Goal: Task Accomplishment & Management: Manage account settings

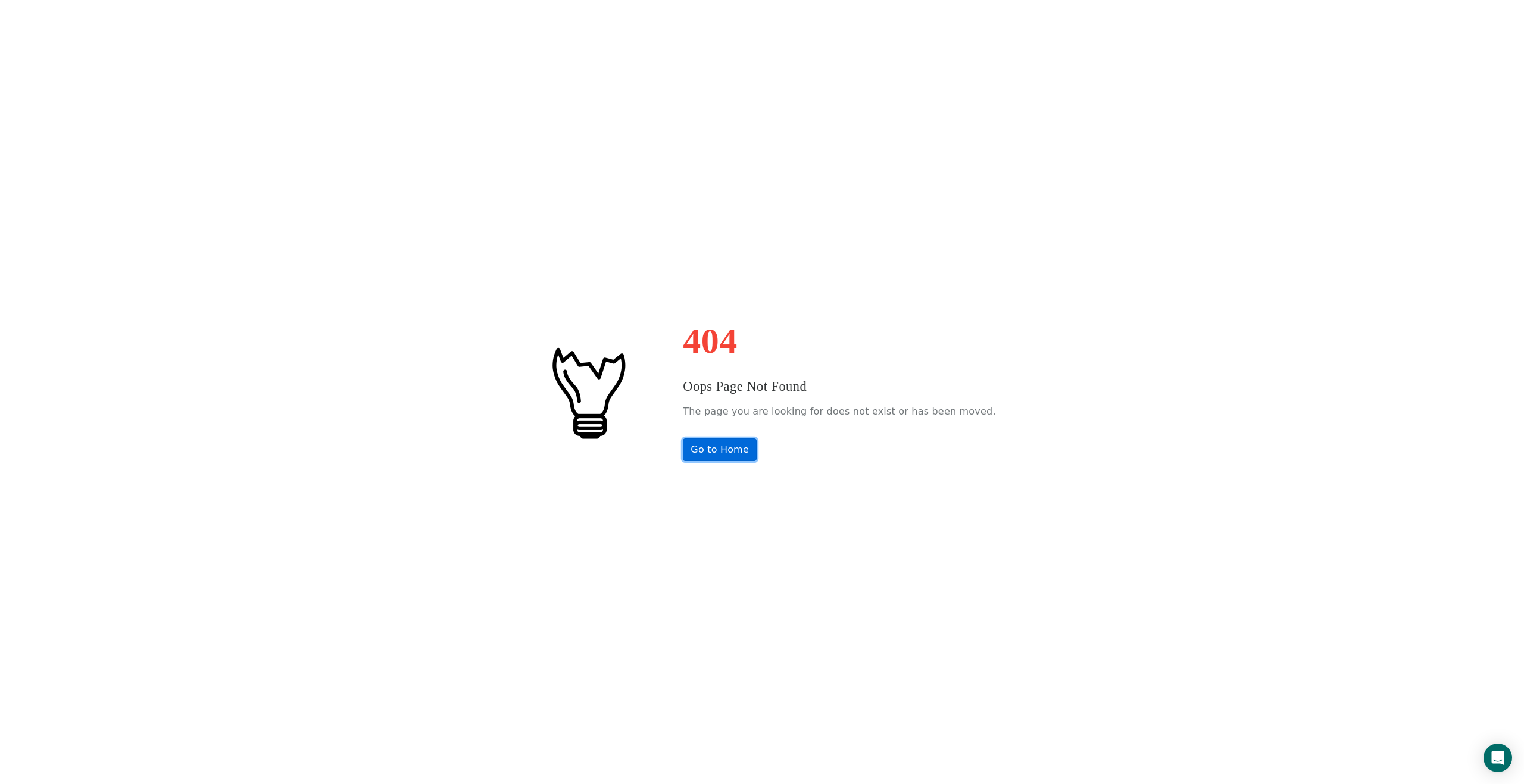
click at [750, 450] on link "Go to Home" at bounding box center [720, 449] width 74 height 23
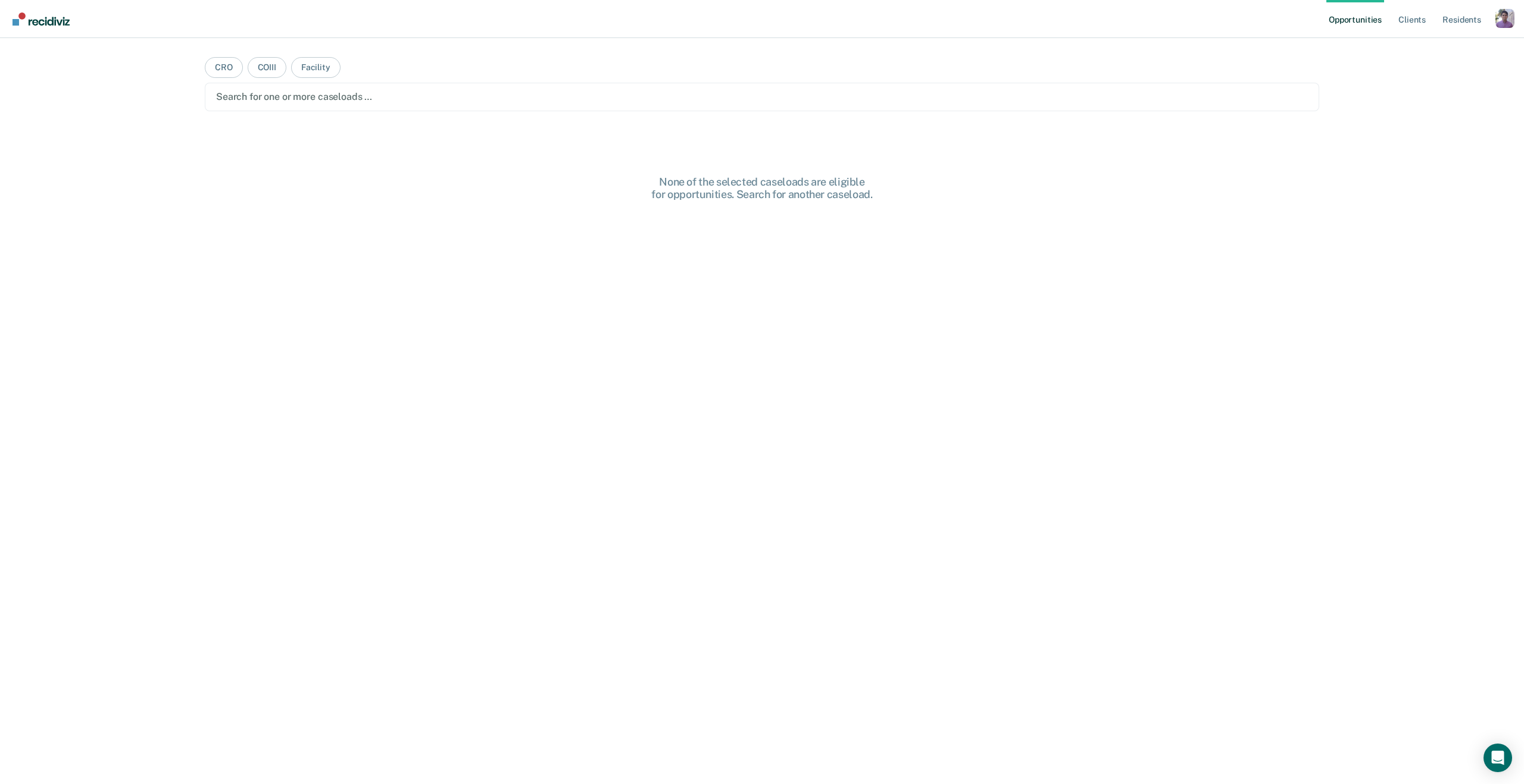
click at [1502, 32] on div "Opportunities Client s Resident s Profile How it works Log Out" at bounding box center [1420, 19] width 188 height 38
click at [1503, 24] on div "Profile dropdown button" at bounding box center [1505, 18] width 19 height 19
click at [1422, 47] on link "Profile" at bounding box center [1457, 49] width 96 height 10
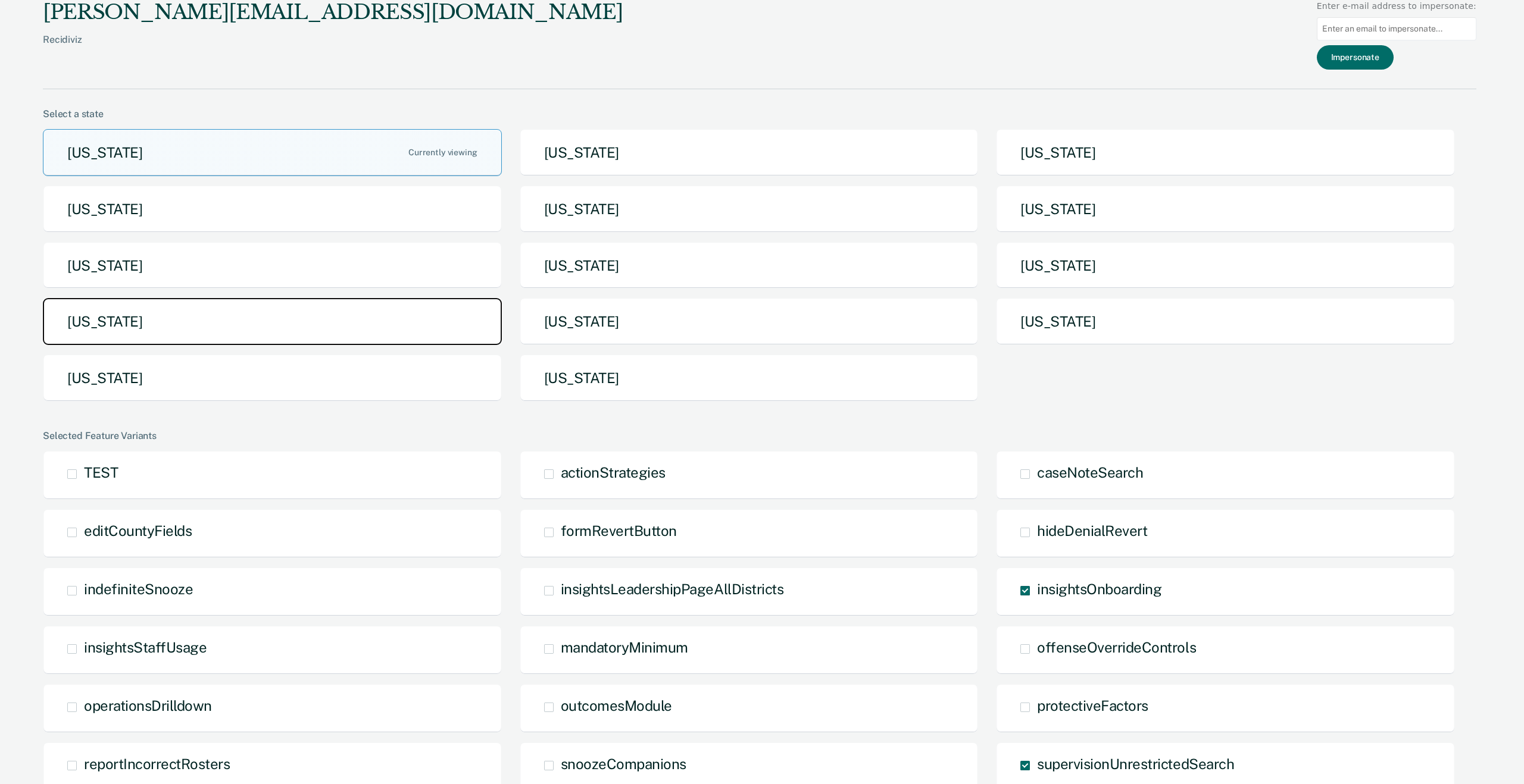
click at [231, 310] on button "[US_STATE]" at bounding box center [272, 321] width 459 height 47
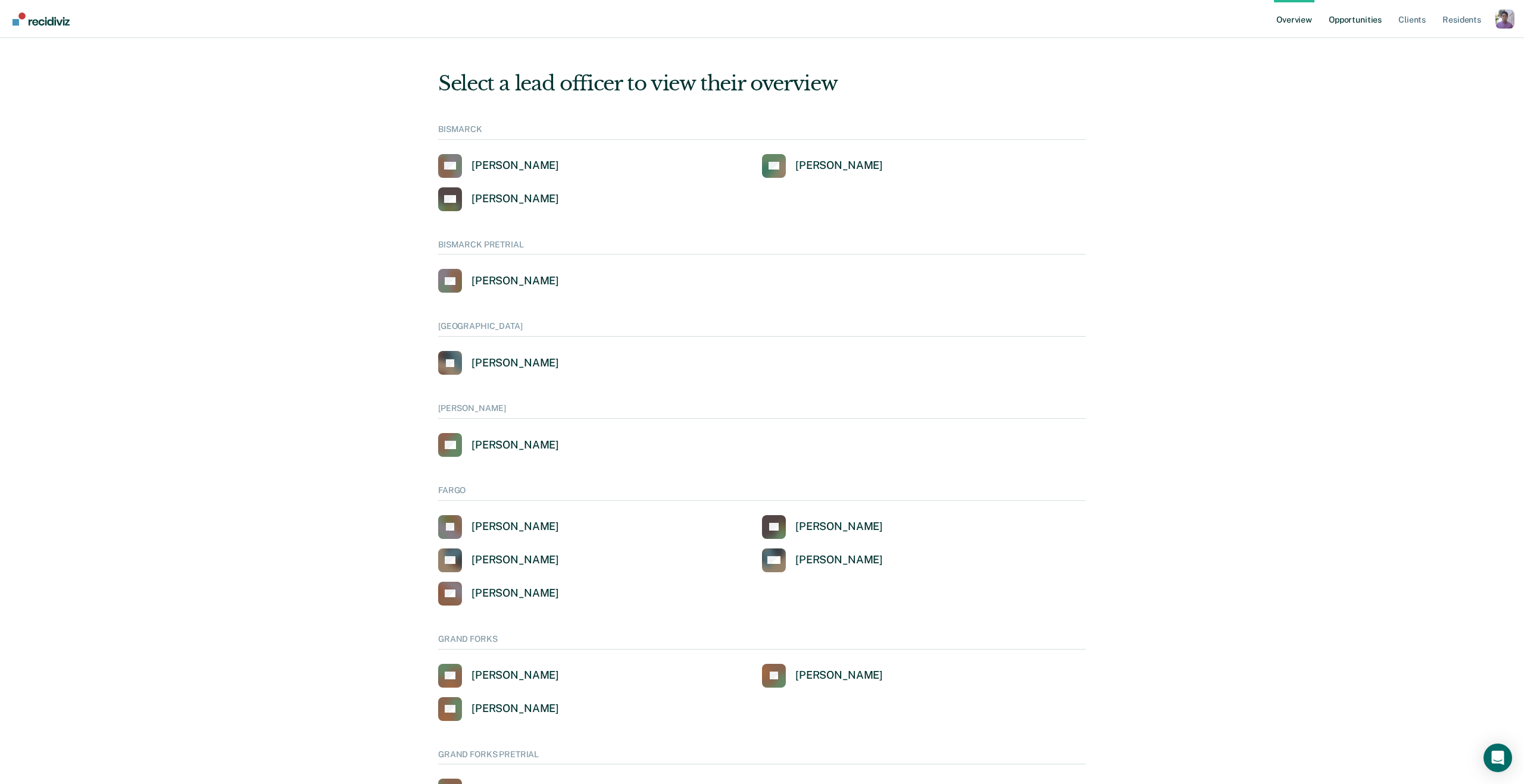
click at [1342, 20] on link "Opportunities" at bounding box center [1356, 19] width 58 height 38
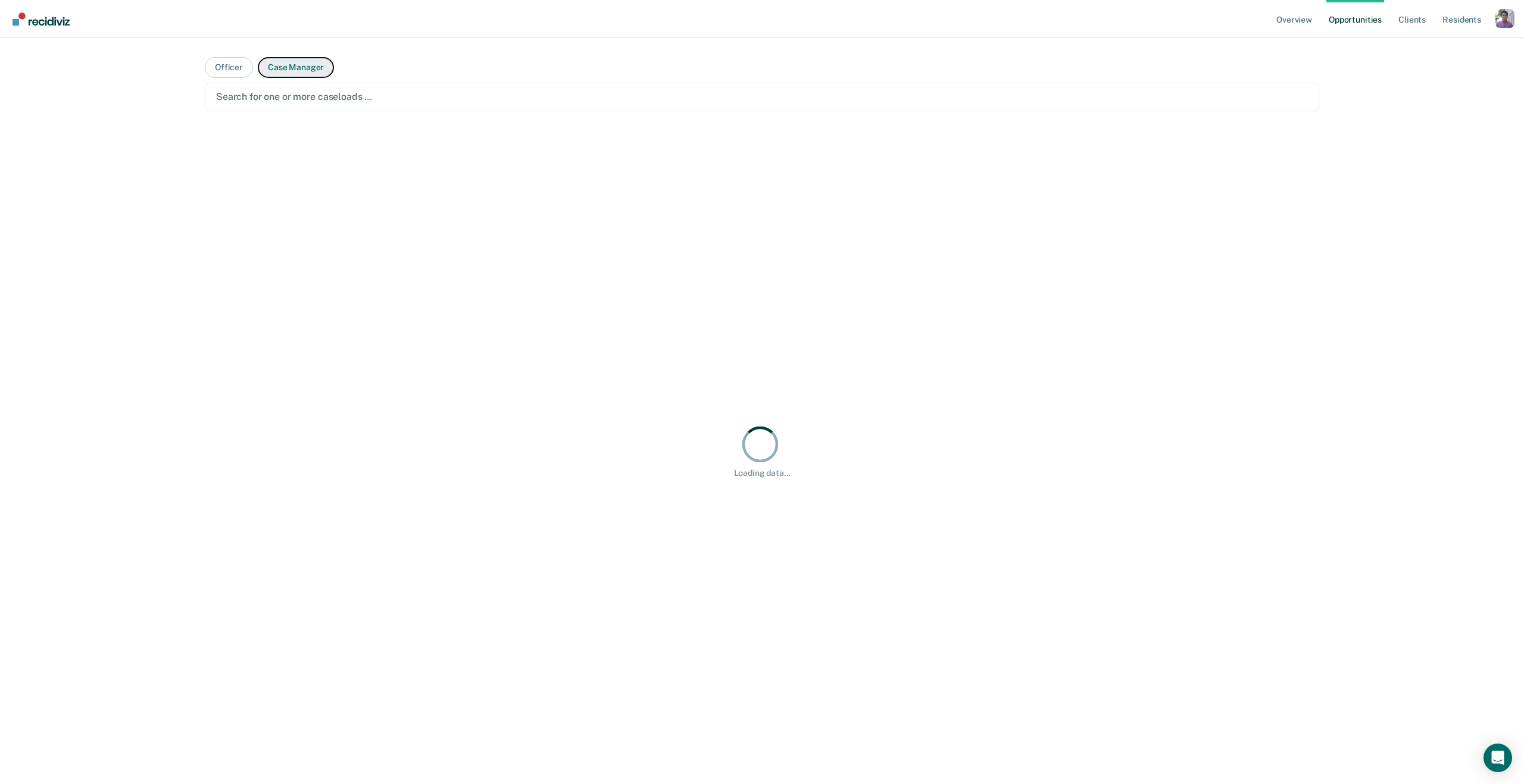
click at [272, 75] on button "Case Manager" at bounding box center [296, 67] width 76 height 21
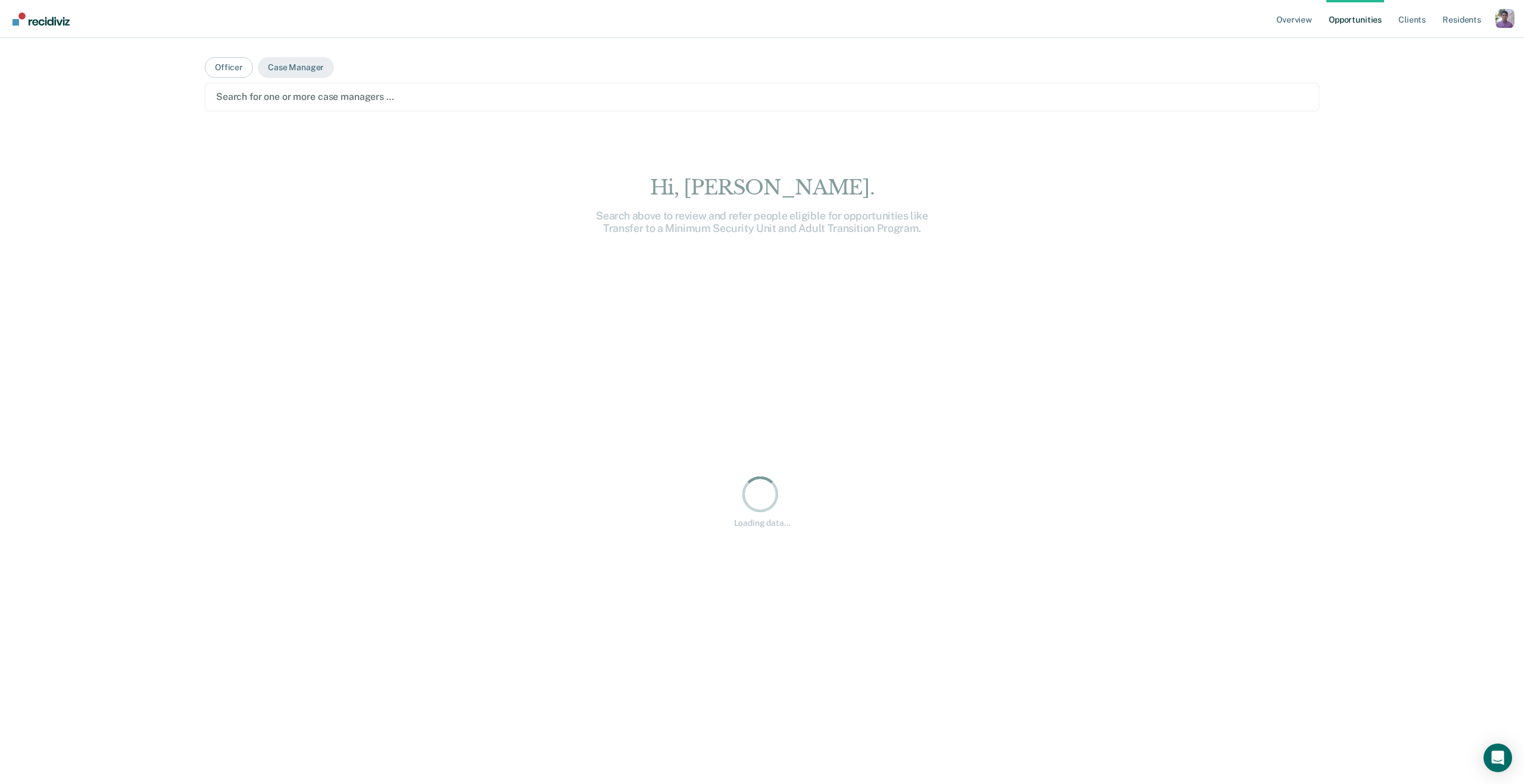
click at [268, 87] on div "Search for one or more case managers …" at bounding box center [762, 97] width 1114 height 29
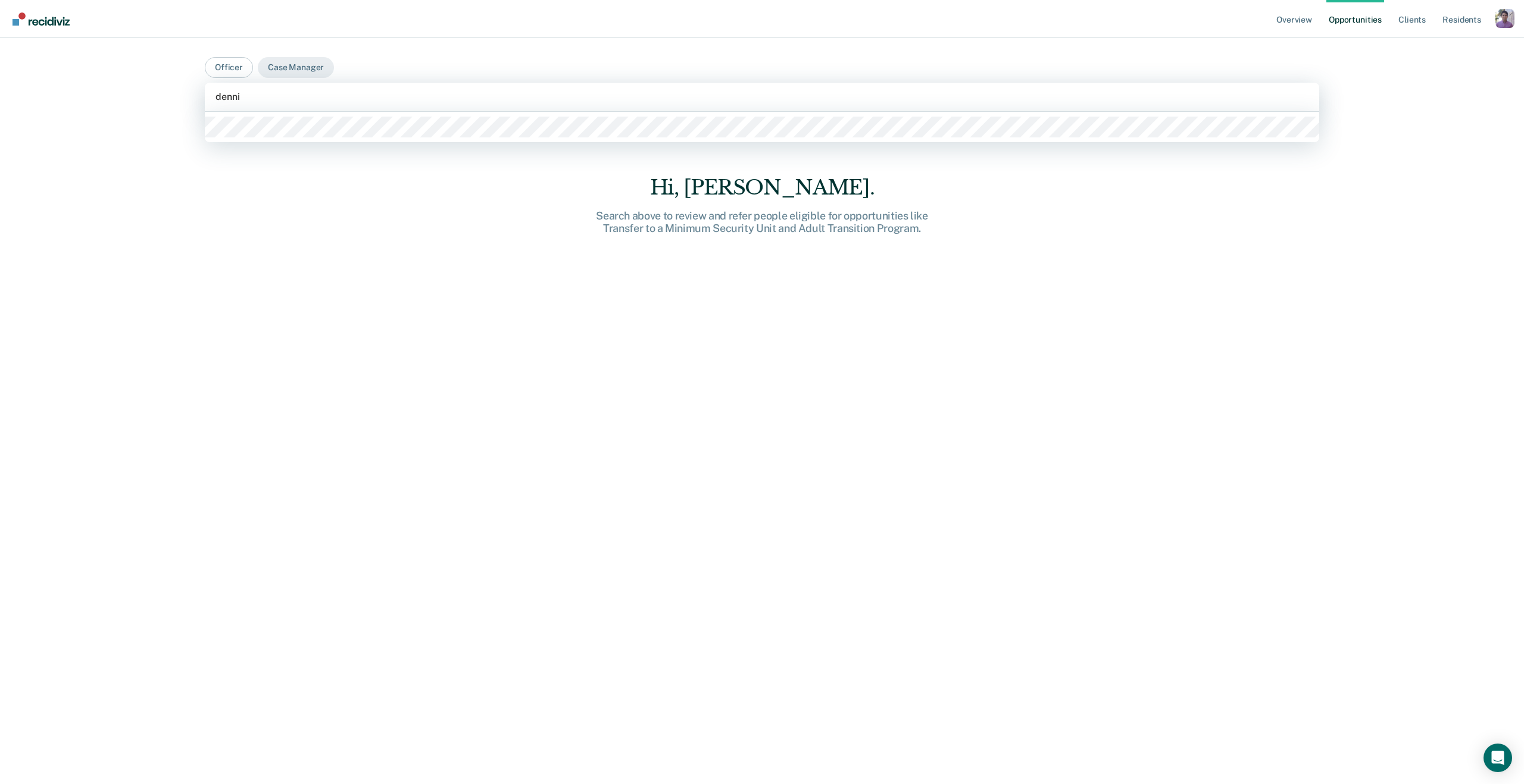
type input "[PERSON_NAME]"
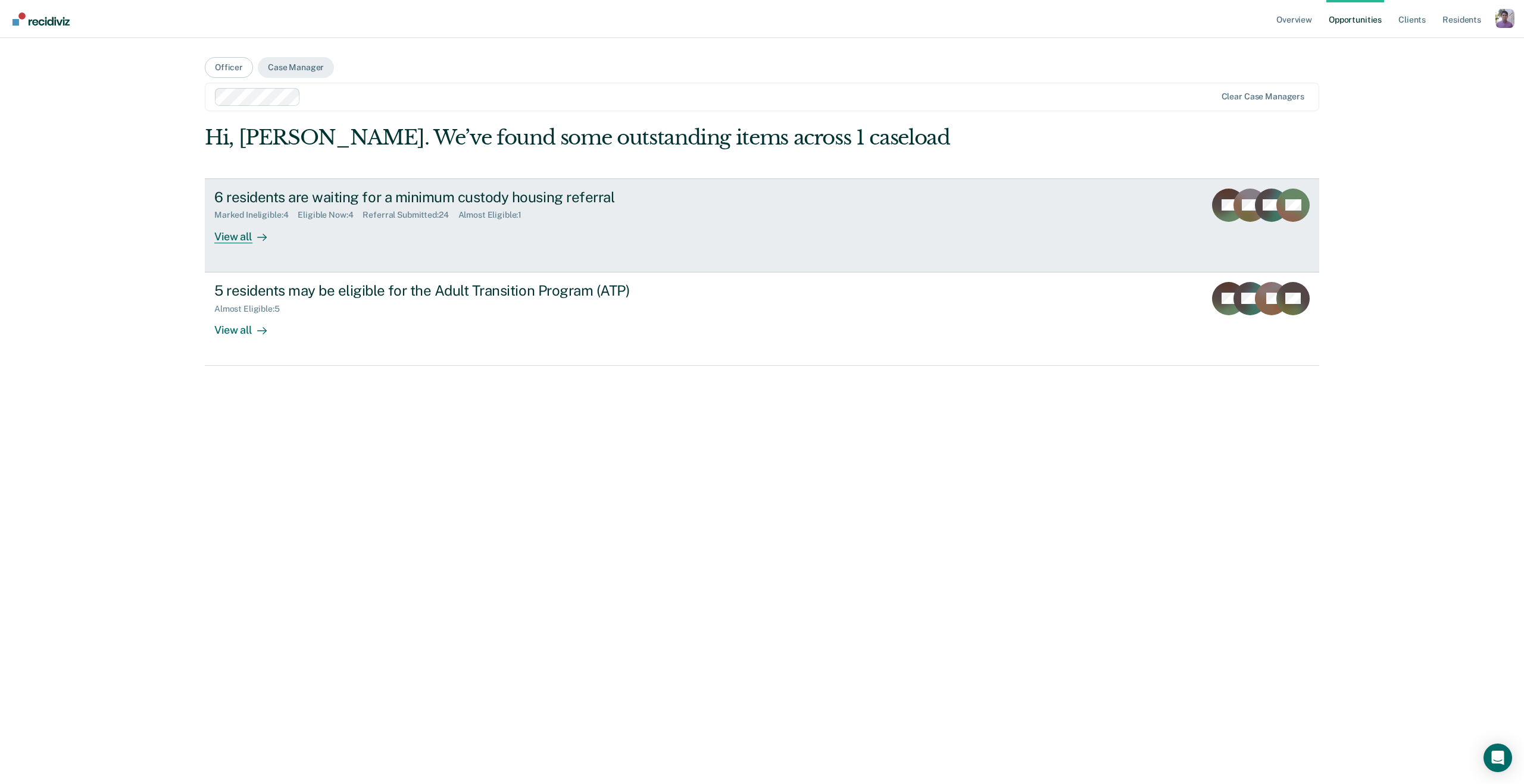
click at [250, 255] on link "6 residents are waiting for a minimum custody housing referral Marked Ineligibl…" at bounding box center [762, 225] width 1114 height 94
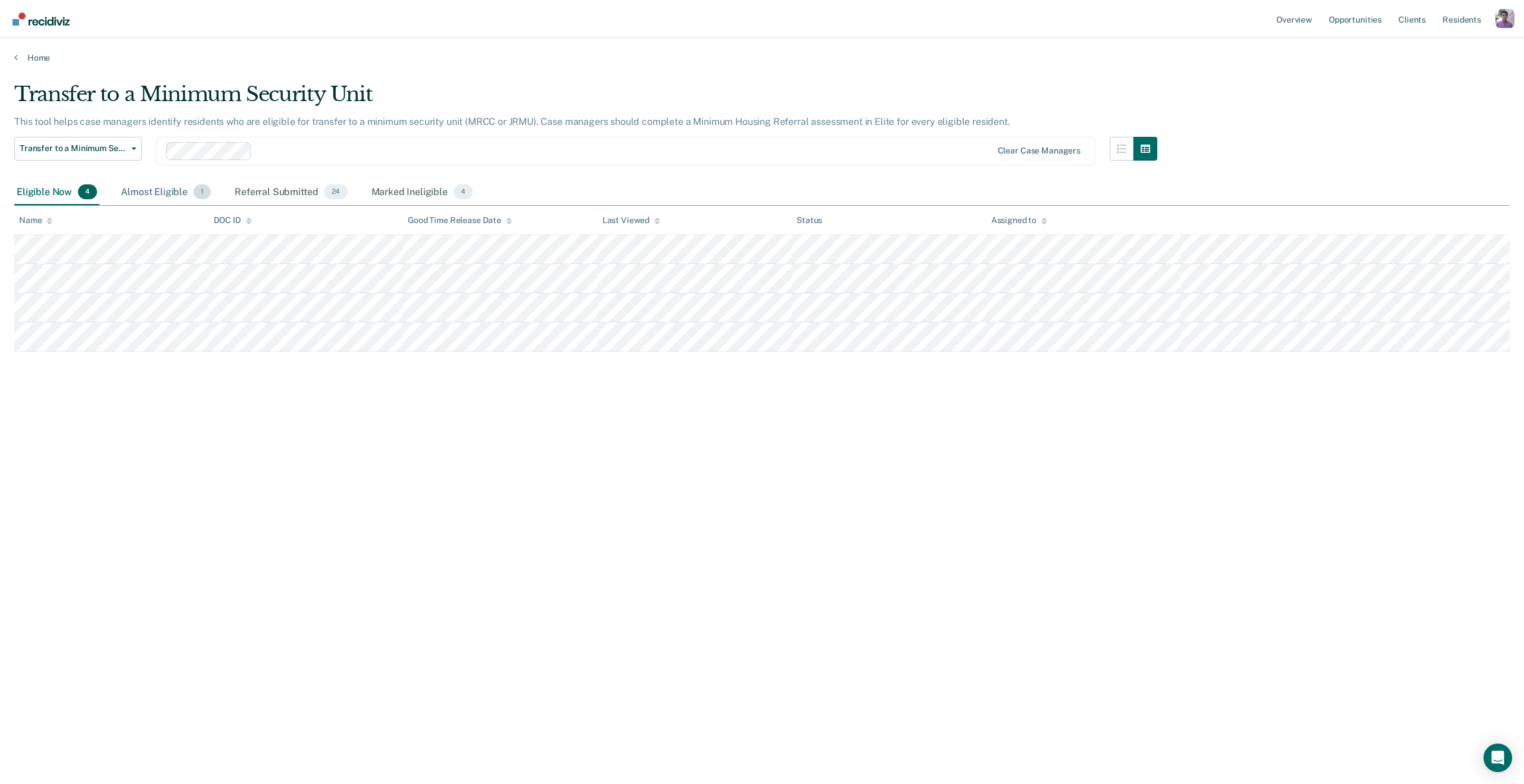
click at [147, 195] on div "Almost Eligible 1" at bounding box center [165, 192] width 95 height 26
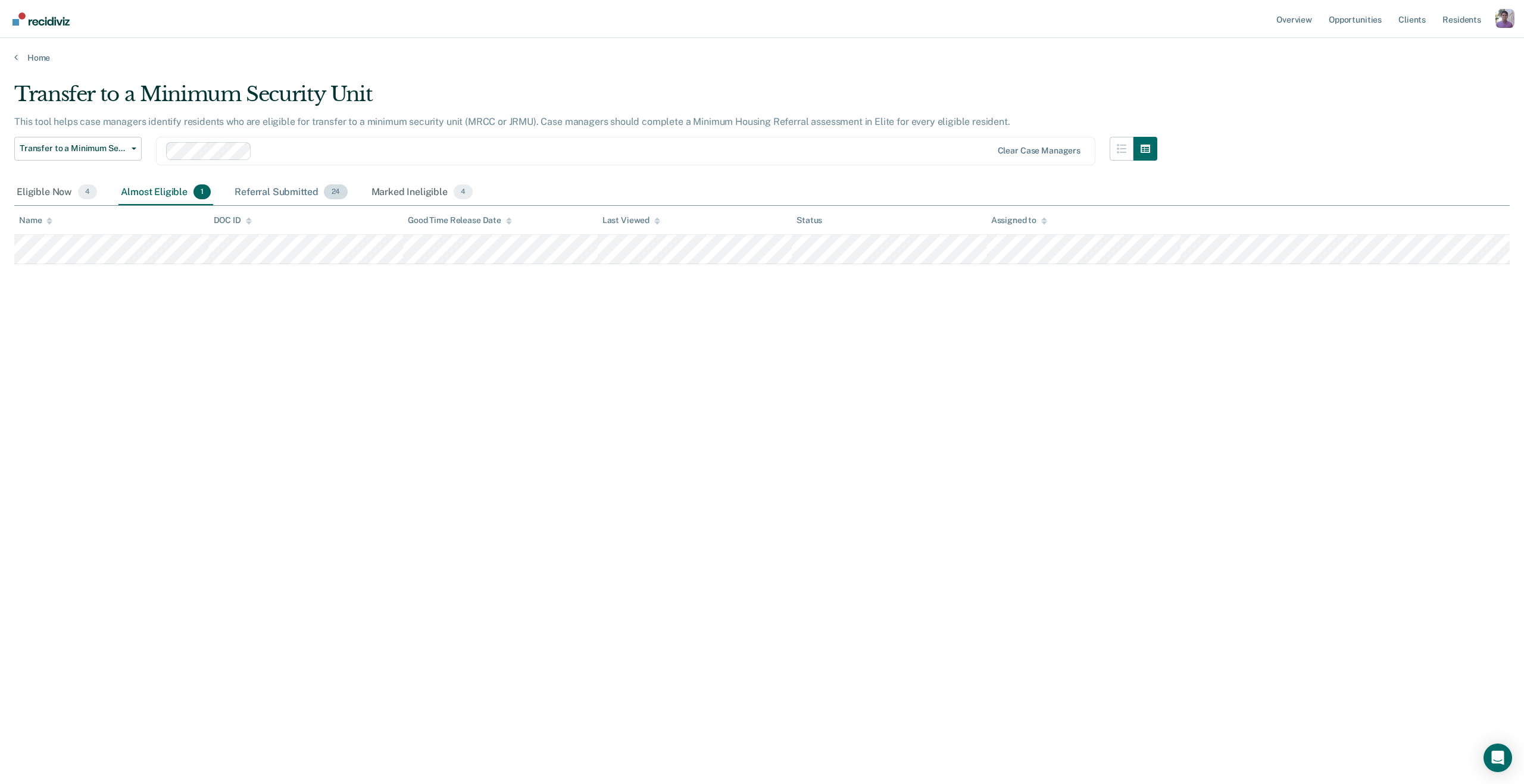
click at [292, 185] on div "Referral Submitted 24" at bounding box center [291, 192] width 118 height 26
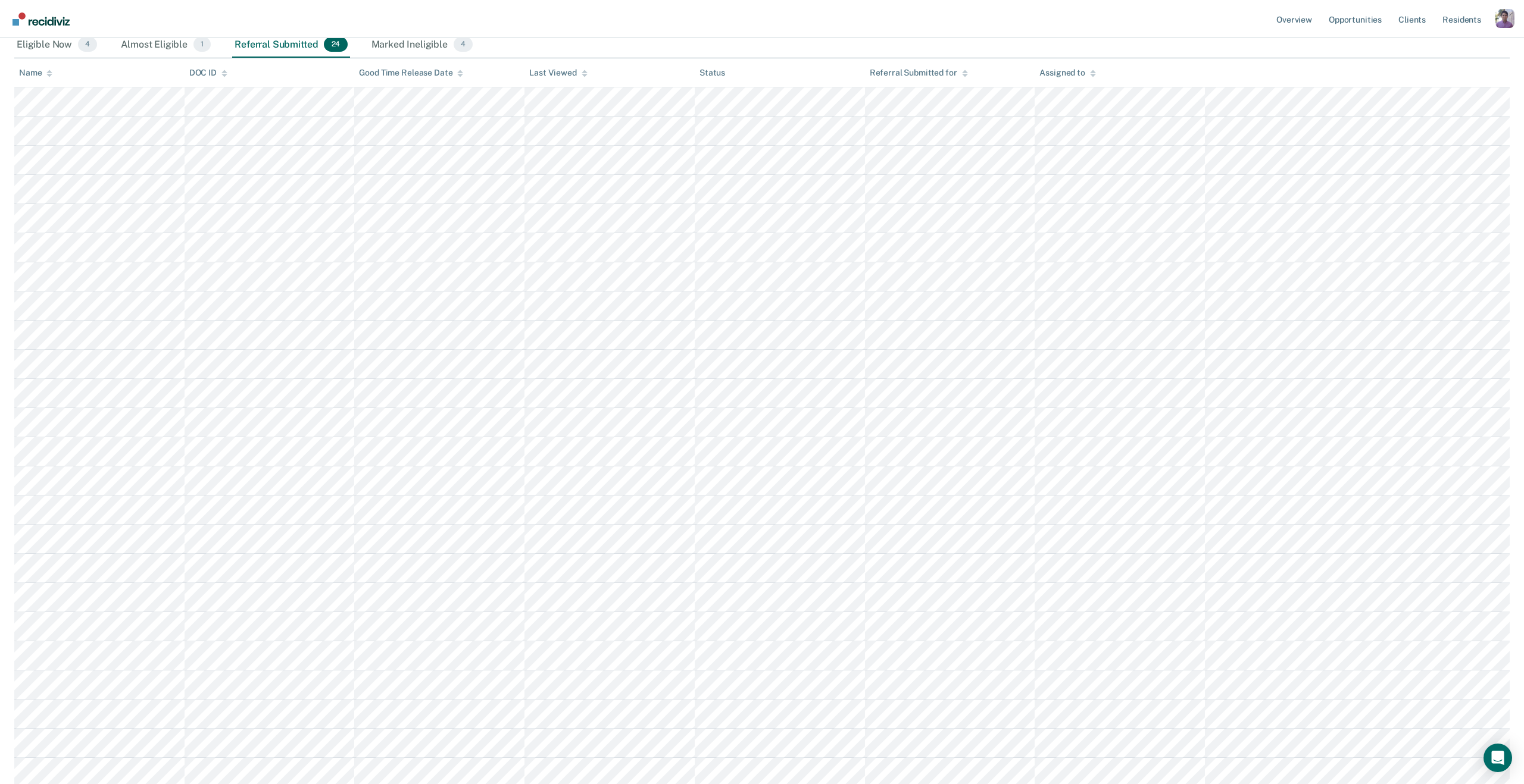
scroll to position [145, 0]
click at [406, 43] on div "Marked Ineligible 4" at bounding box center [422, 47] width 107 height 26
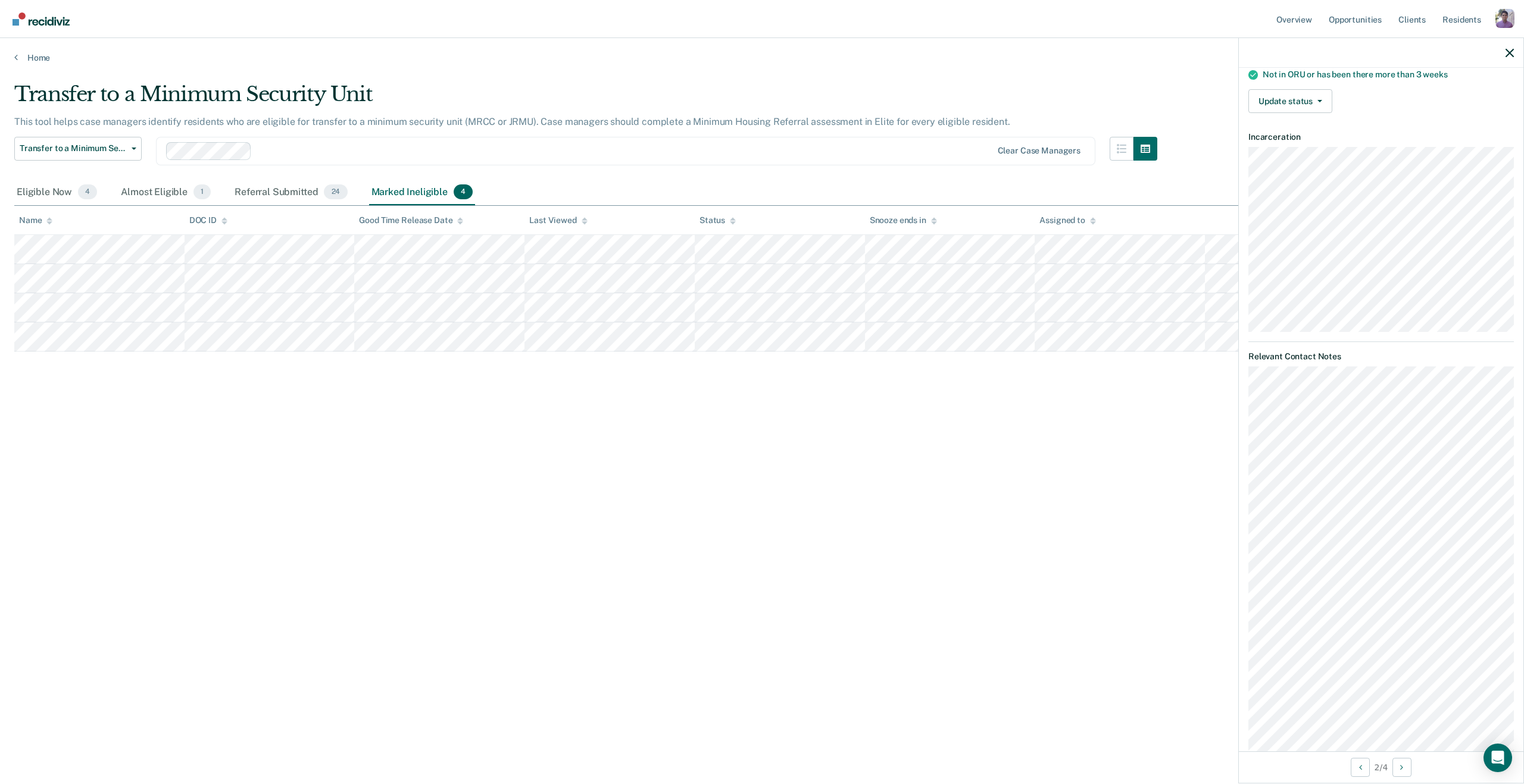
scroll to position [0, 0]
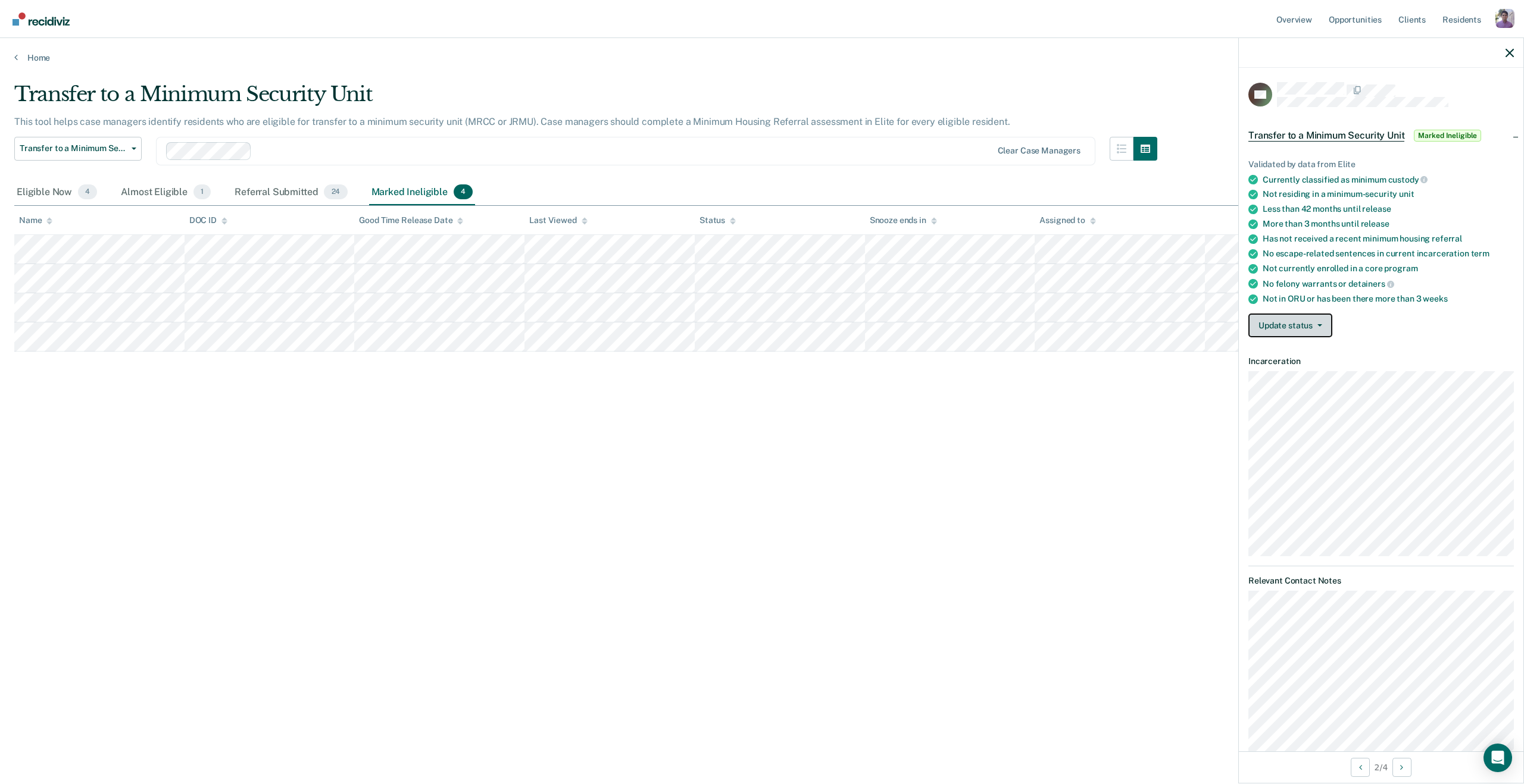
click at [1311, 331] on button "Update status" at bounding box center [1291, 326] width 84 height 24
click at [1296, 372] on button "Mark Ineligible" at bounding box center [1313, 373] width 129 height 19
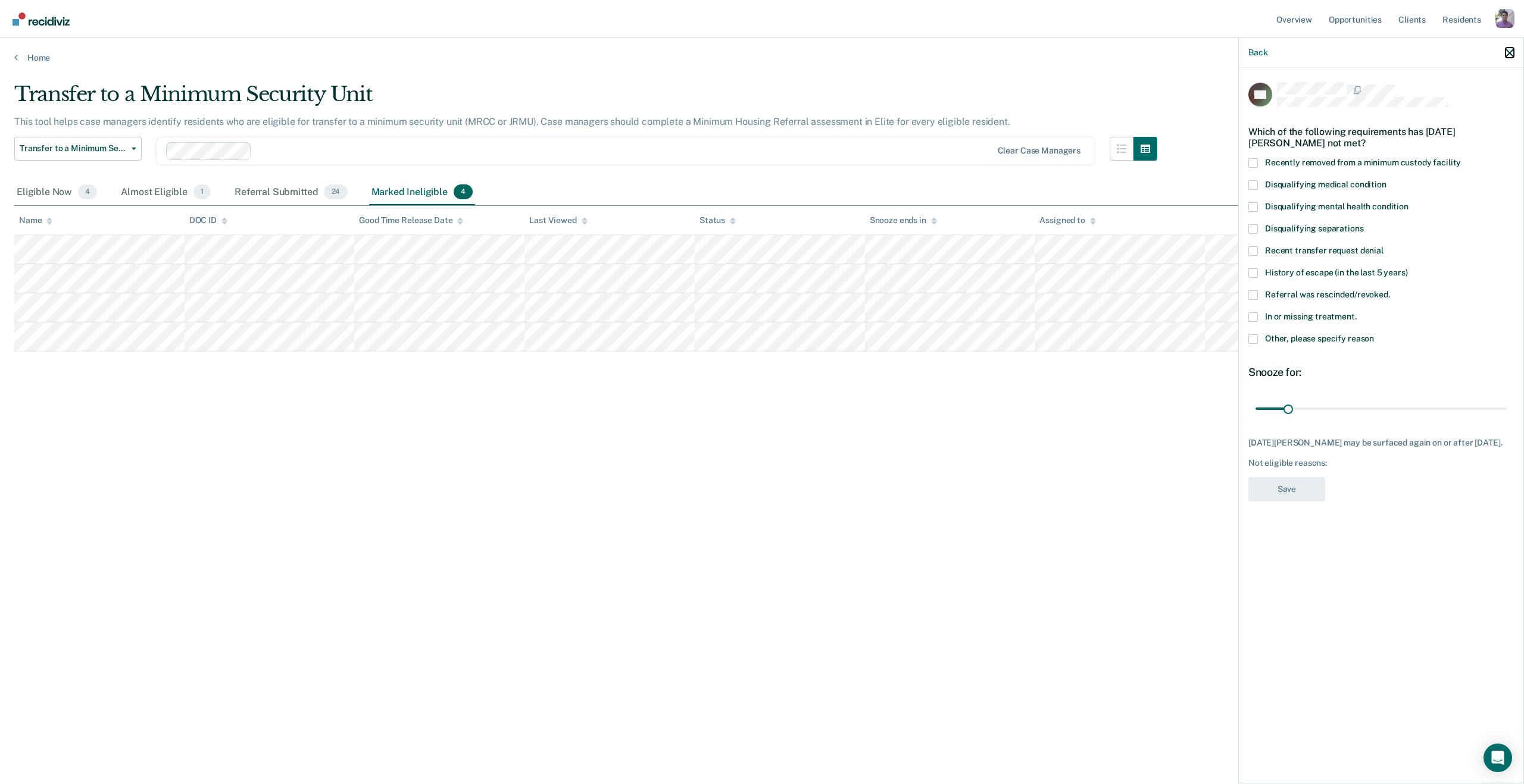
click at [1511, 55] on icon "button" at bounding box center [1510, 53] width 8 height 8
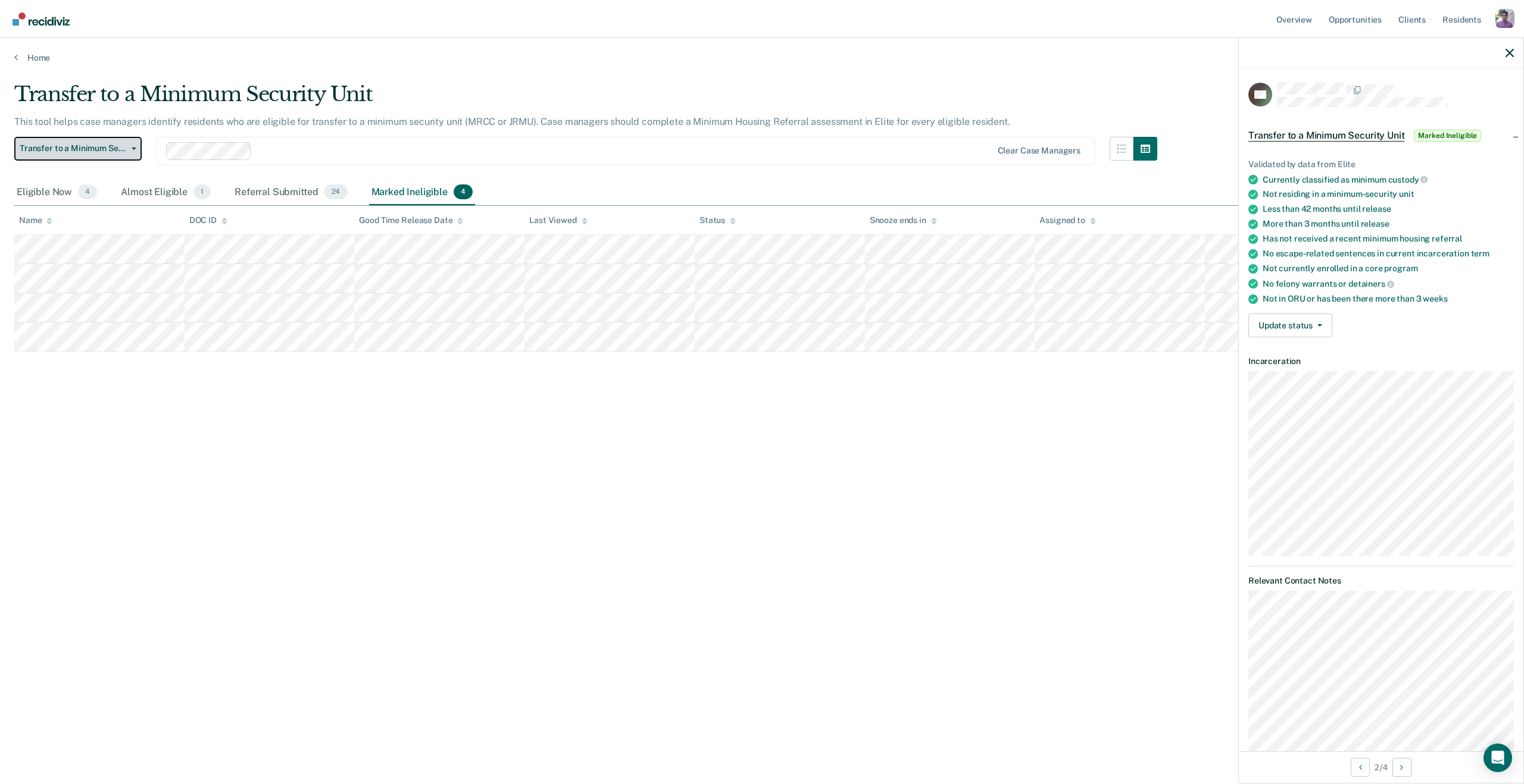
click at [104, 148] on span "Transfer to a Minimum Security Unit" at bounding box center [74, 148] width 108 height 10
click at [72, 197] on div "Adult Transition Program" at bounding box center [99, 196] width 150 height 19
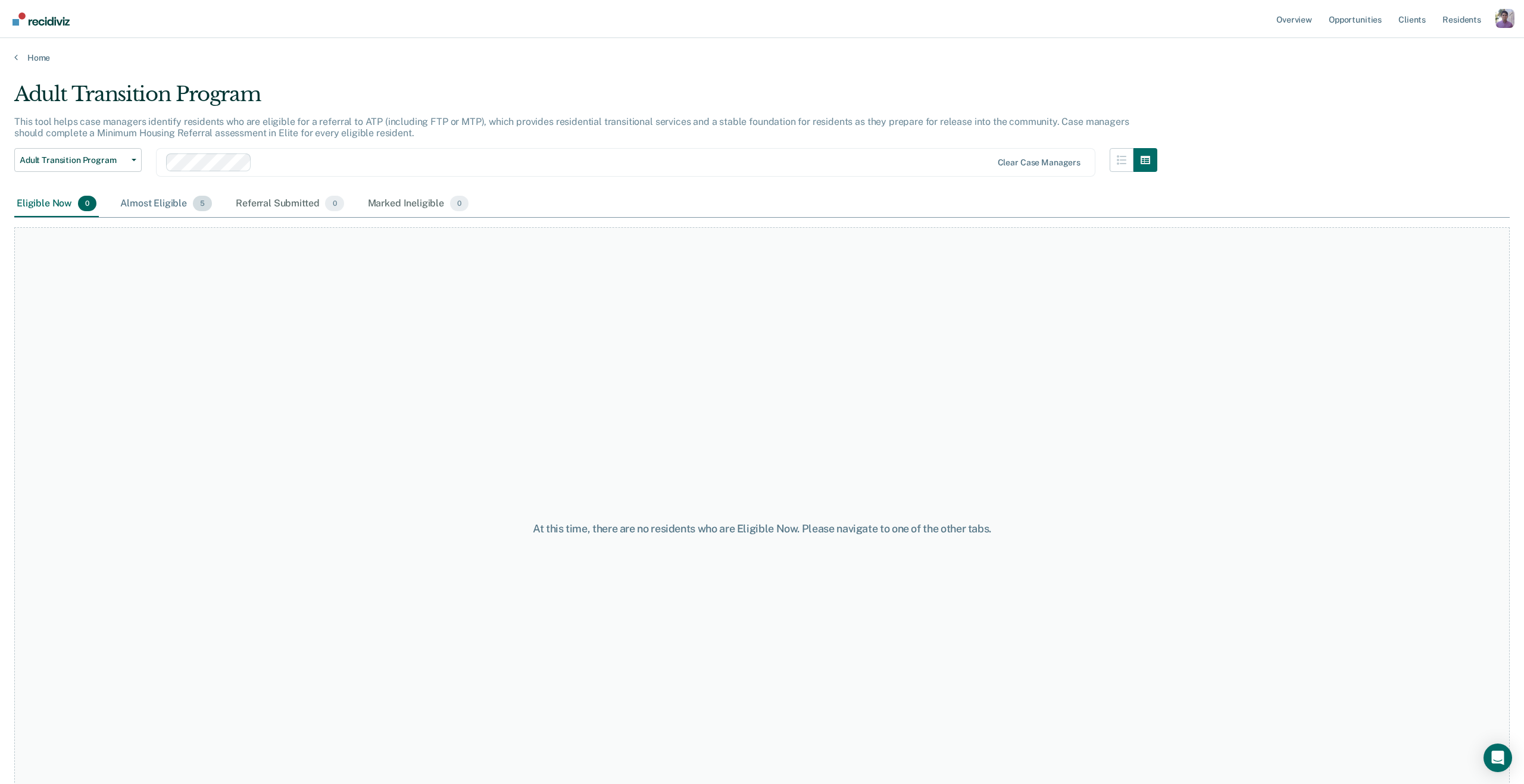
click at [142, 202] on div "Almost Eligible 5" at bounding box center [165, 204] width 97 height 26
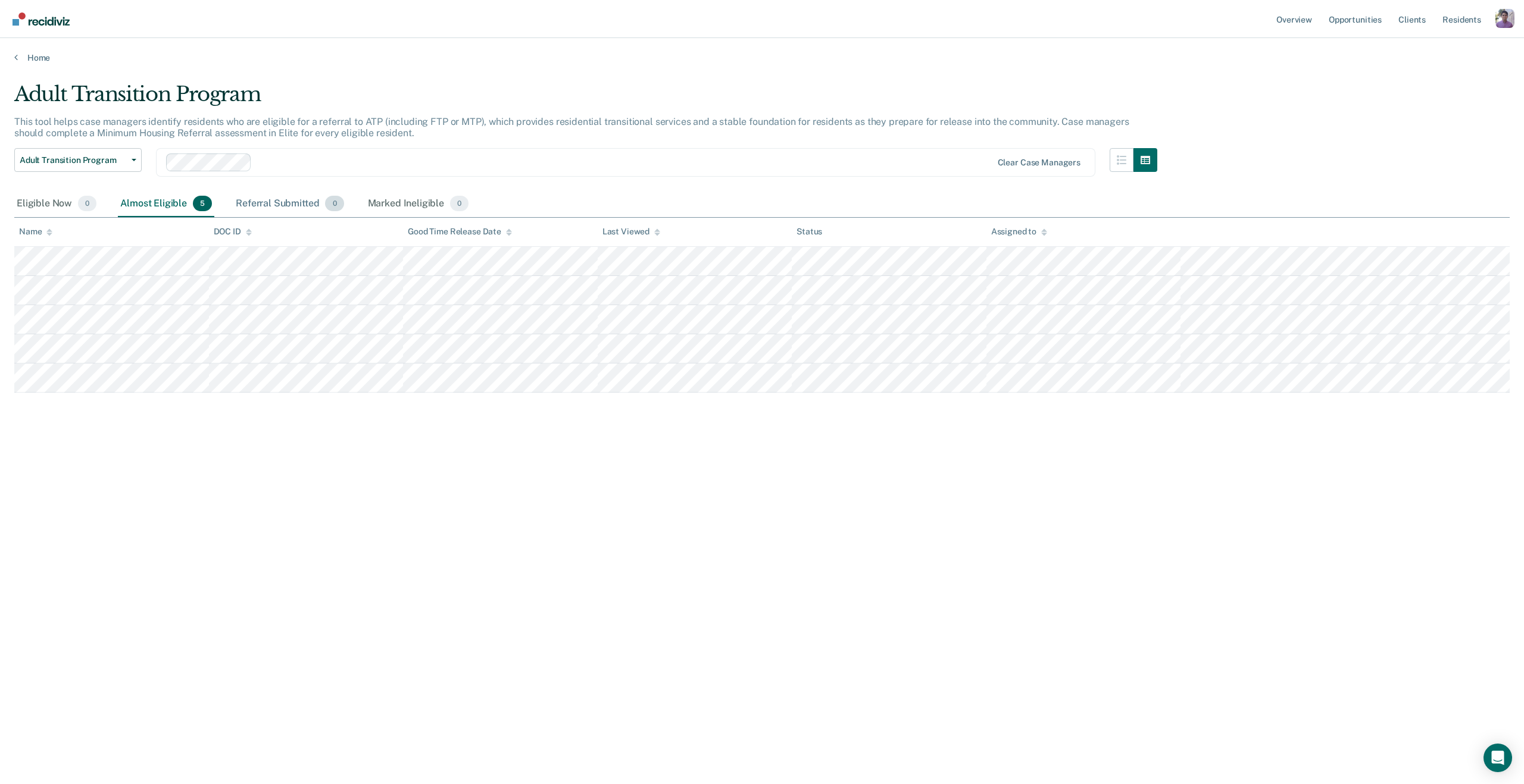
click at [251, 206] on div "Referral Submitted 0" at bounding box center [289, 204] width 113 height 26
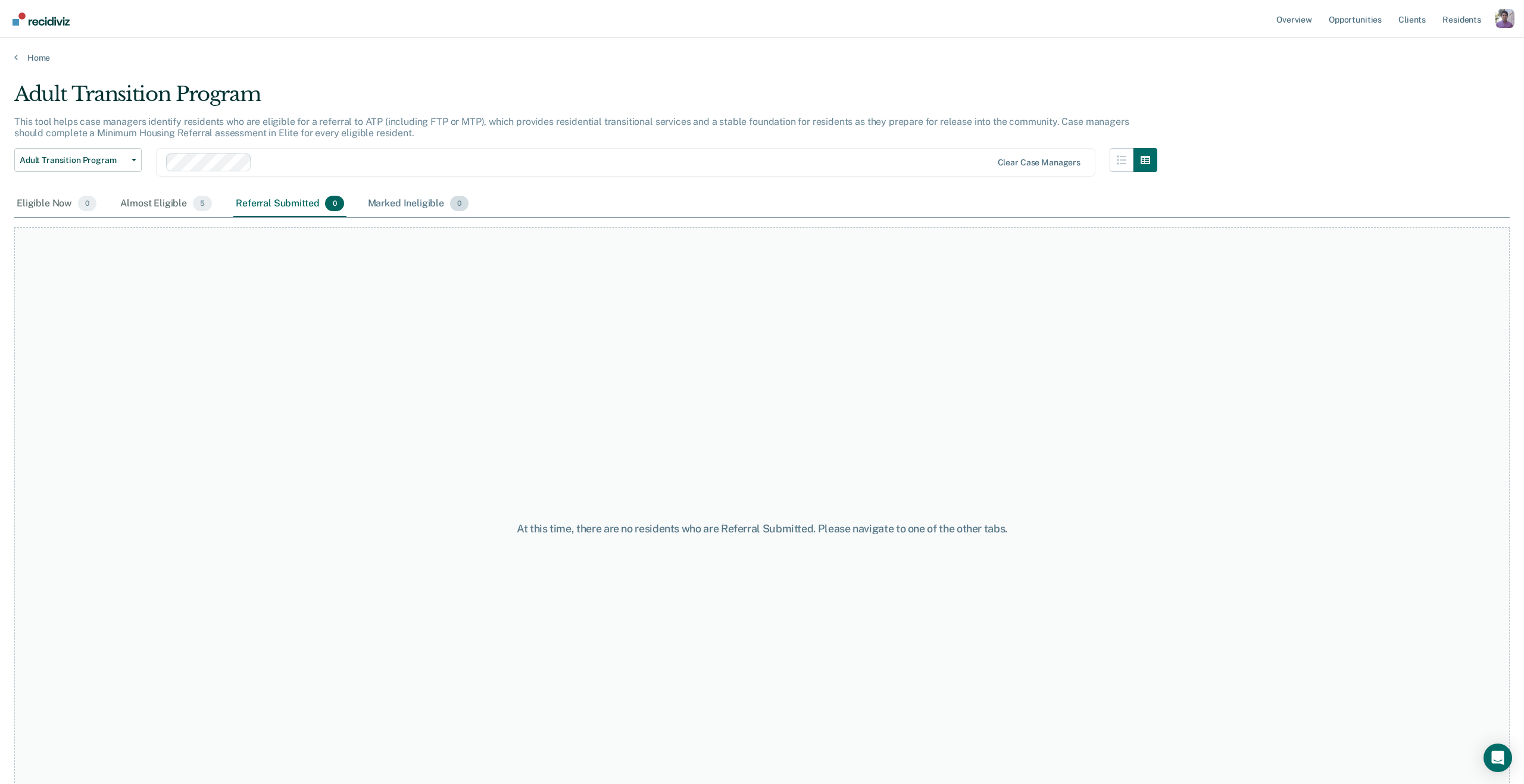
click at [397, 202] on div "Marked Ineligible 0" at bounding box center [419, 204] width 106 height 26
click at [282, 202] on div "Referral Submitted 0" at bounding box center [289, 204] width 113 height 26
click at [169, 206] on div "Almost Eligible 5" at bounding box center [165, 204] width 97 height 26
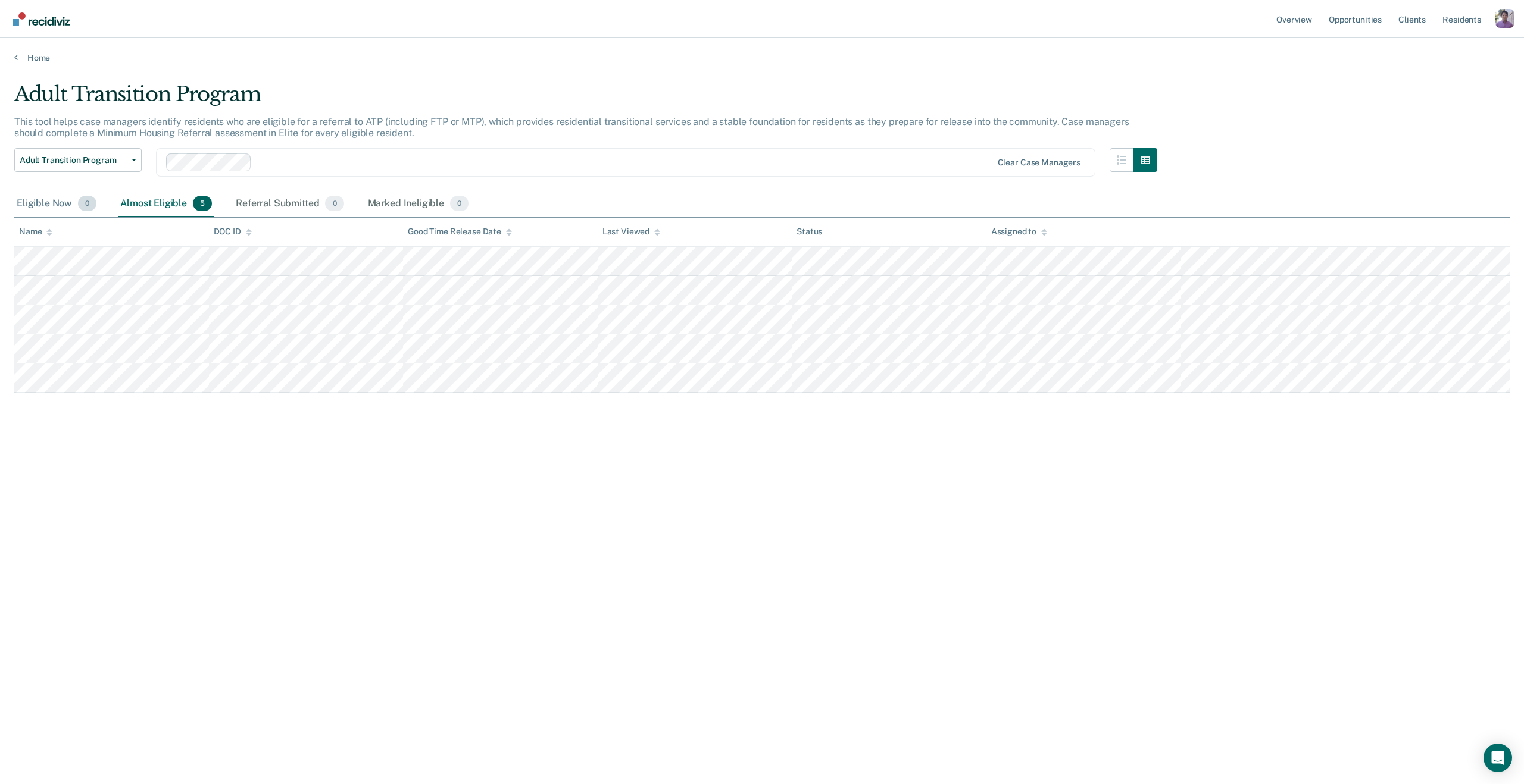
click at [63, 200] on div "Eligible Now 0" at bounding box center [56, 204] width 85 height 26
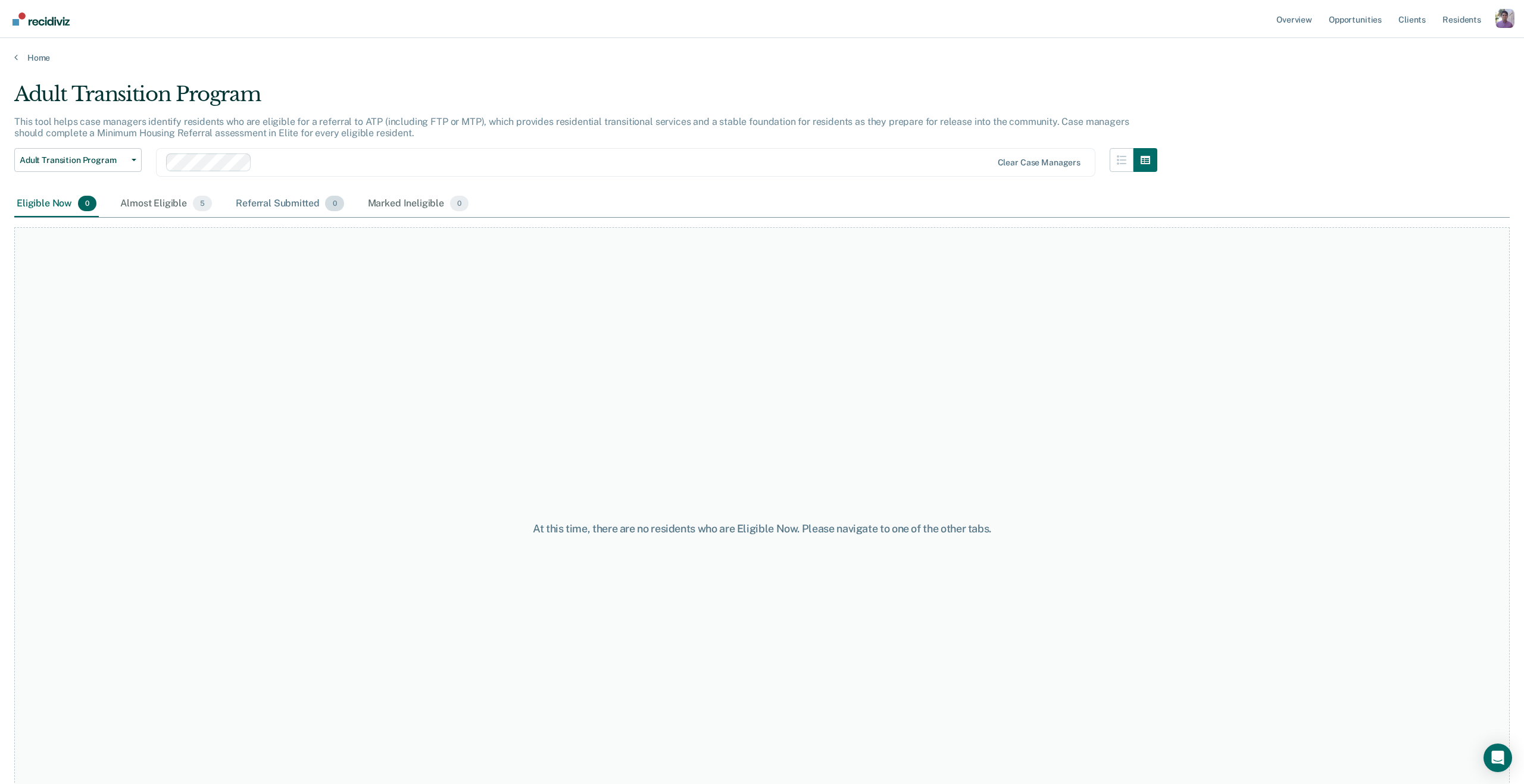
click at [290, 196] on div "Referral Submitted 0" at bounding box center [289, 204] width 113 height 26
click at [357, 205] on div "Eligible Now 0 Almost Eligible 5 Referral Submitted 0 Marked Ineligible 0" at bounding box center [242, 204] width 457 height 26
click at [168, 208] on div "Almost Eligible 5" at bounding box center [165, 204] width 97 height 26
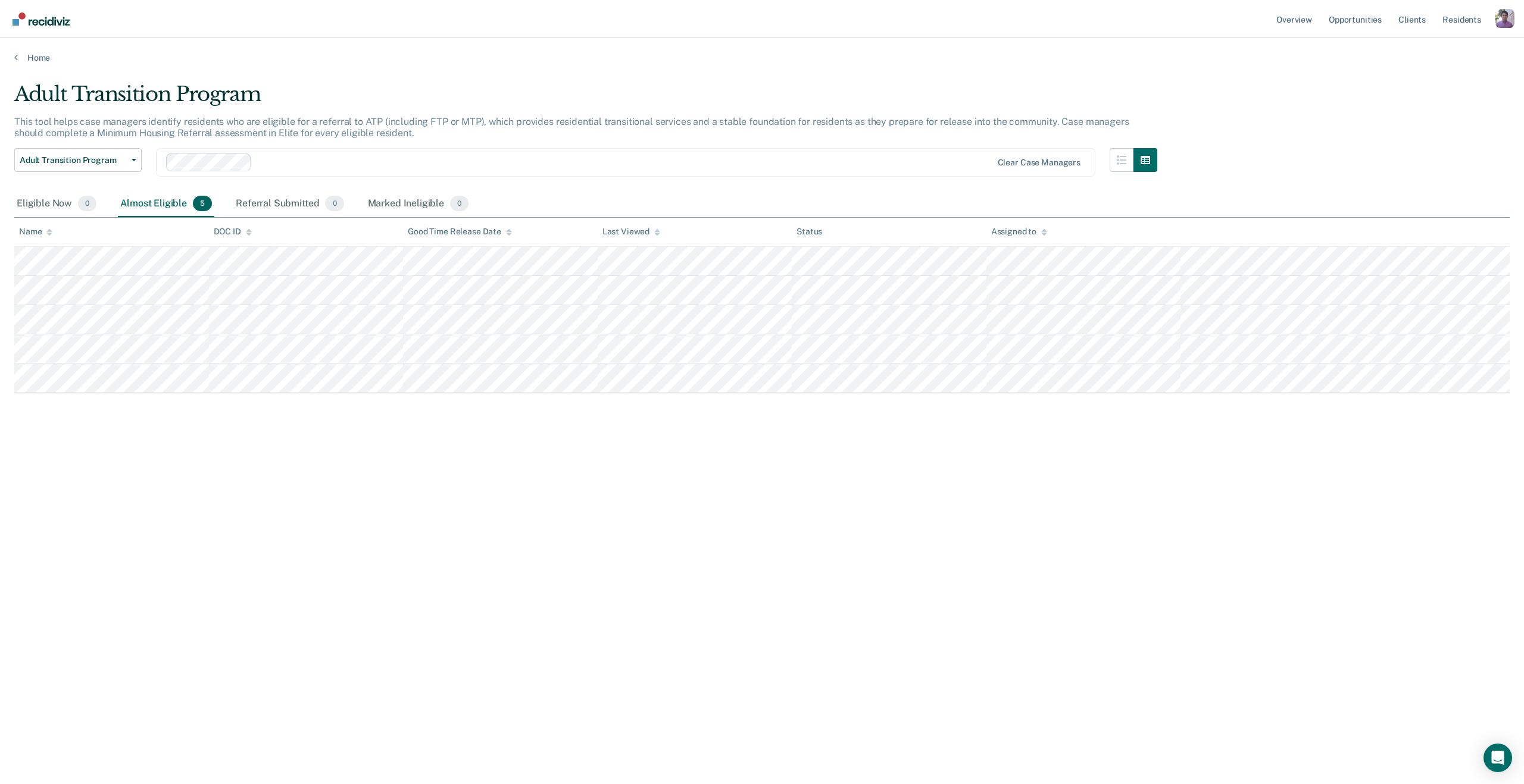
click at [103, 203] on div "Eligible Now 0 Almost Eligible 5 Referral Submitted 0 Marked Ineligible 0" at bounding box center [242, 204] width 457 height 26
click at [63, 203] on div "Eligible Now 0" at bounding box center [56, 204] width 85 height 26
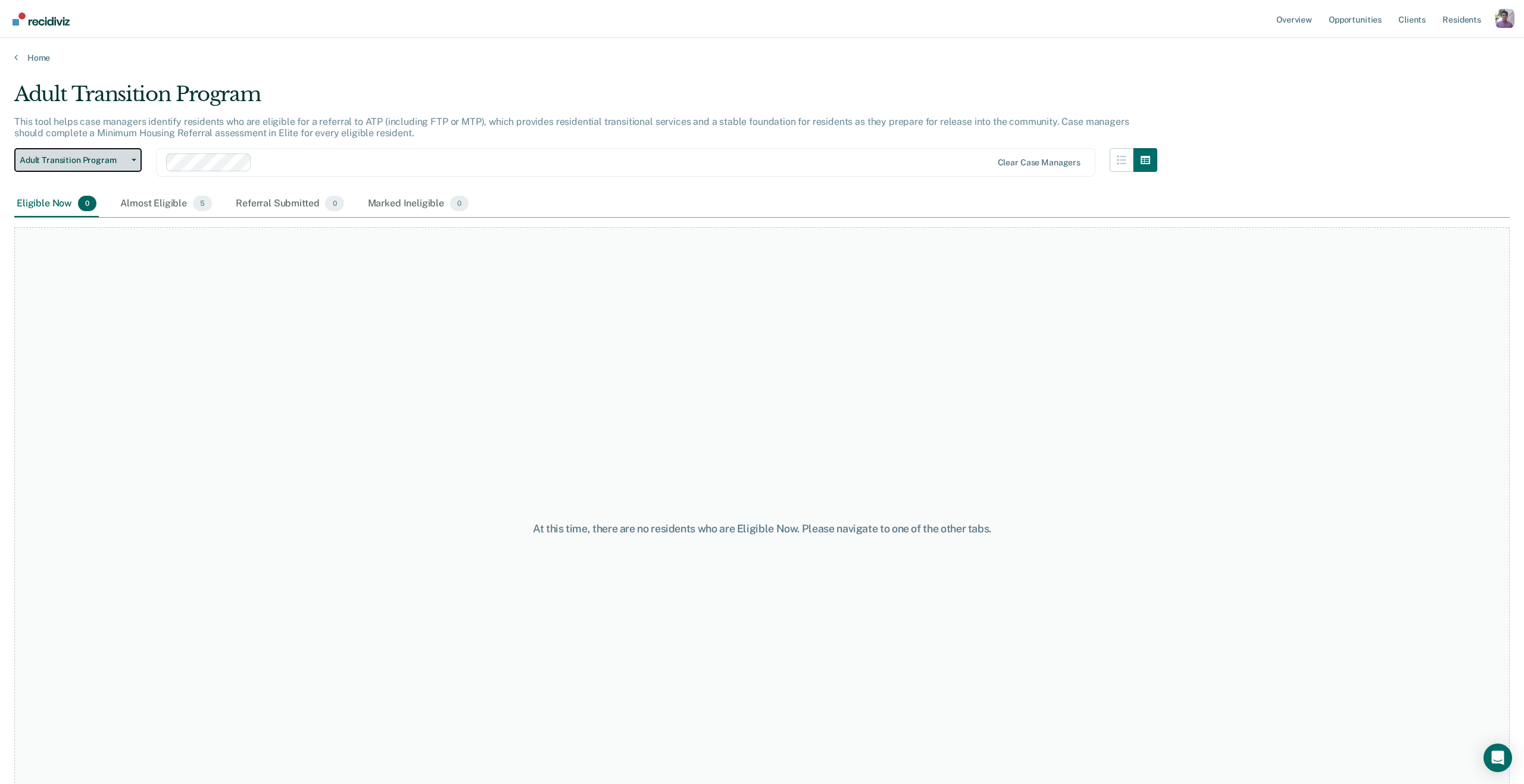
click at [96, 163] on span "Adult Transition Program" at bounding box center [74, 160] width 108 height 10
click at [72, 211] on div "Adult Transition Program" at bounding box center [94, 207] width 140 height 19
click at [148, 204] on div "Almost Eligible 5" at bounding box center [165, 204] width 97 height 26
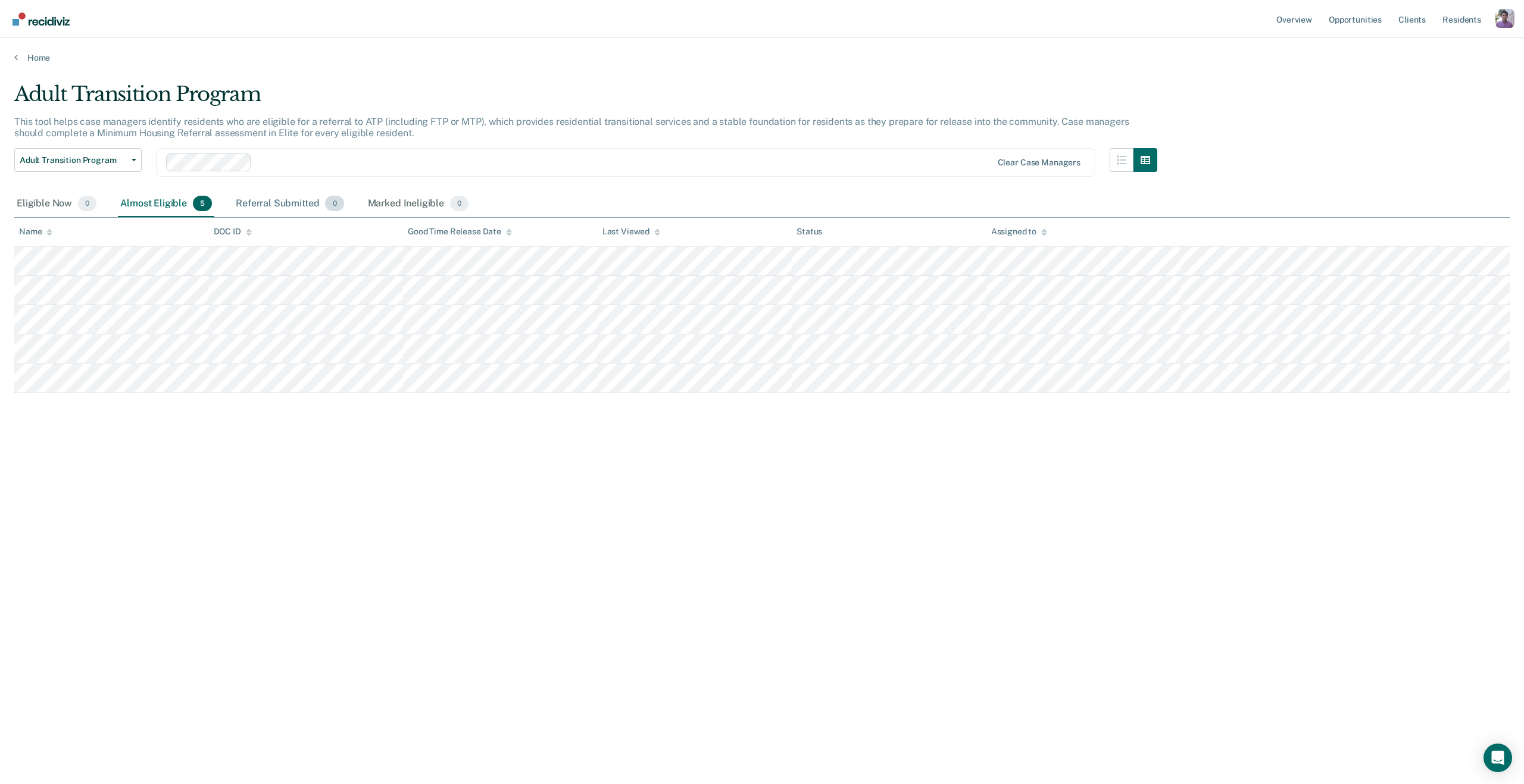
click at [269, 203] on div "Referral Submitted 0" at bounding box center [289, 204] width 113 height 26
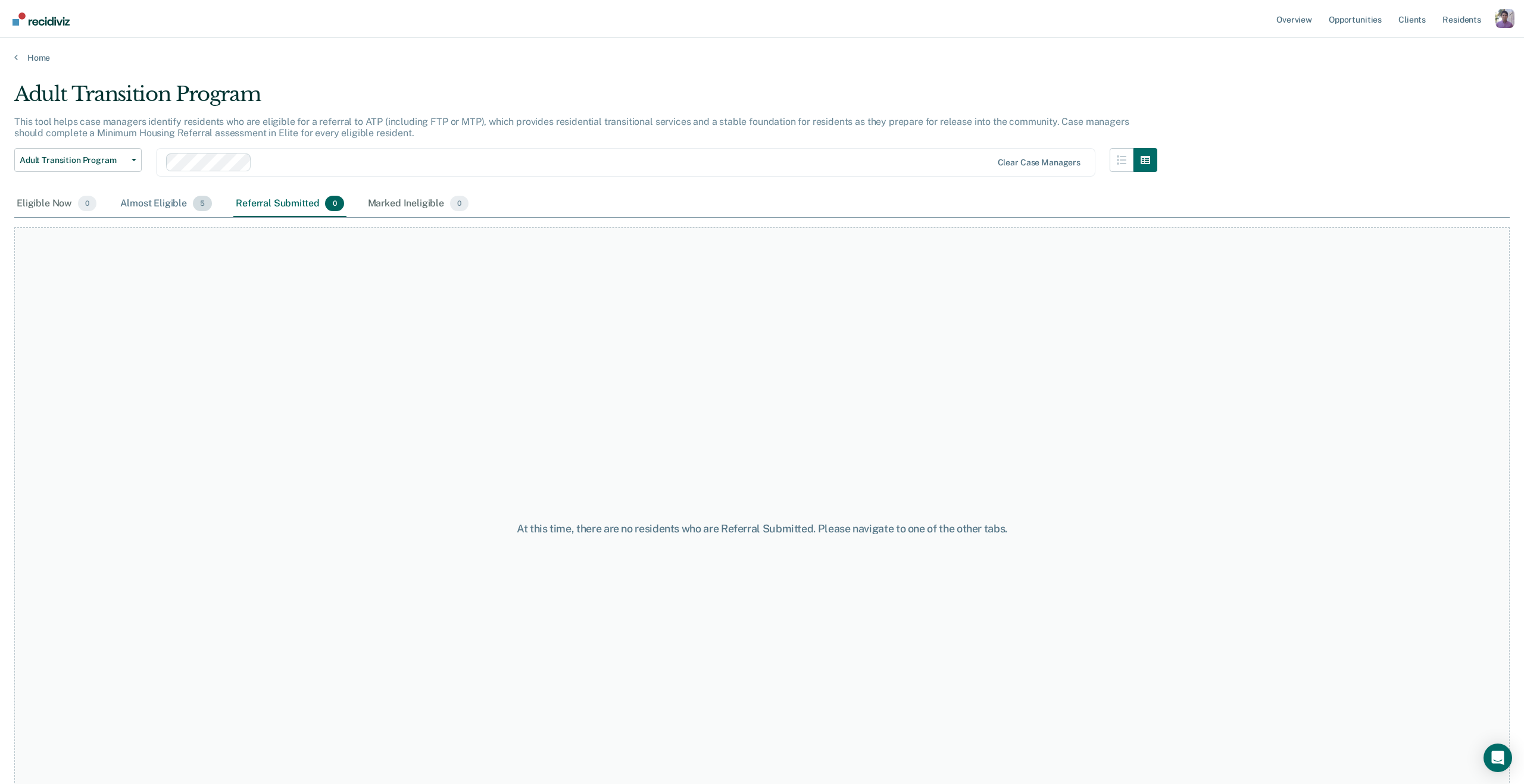
click at [162, 206] on div "Almost Eligible 5" at bounding box center [165, 204] width 97 height 26
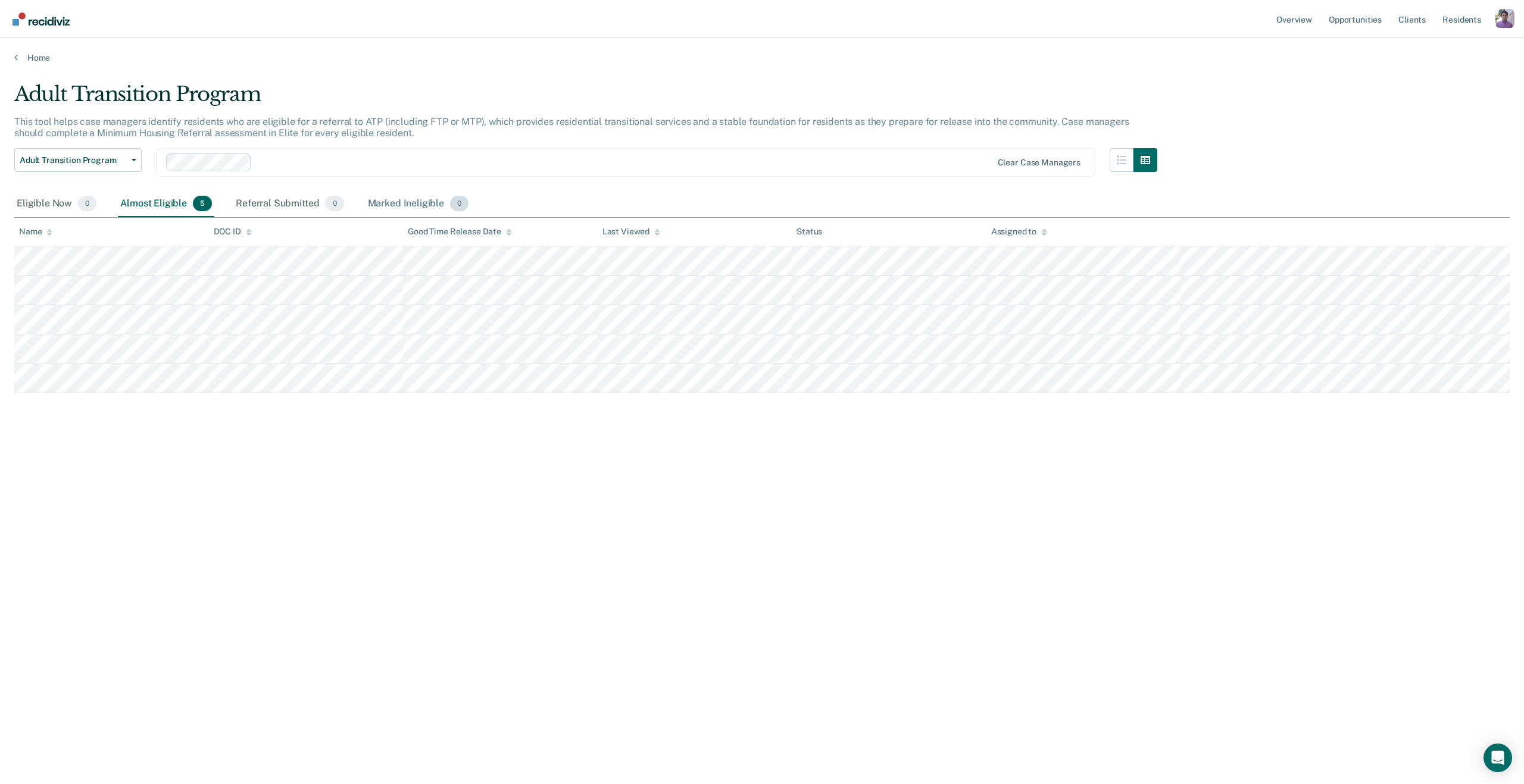
click at [403, 203] on div "Marked Ineligible 0" at bounding box center [419, 204] width 106 height 26
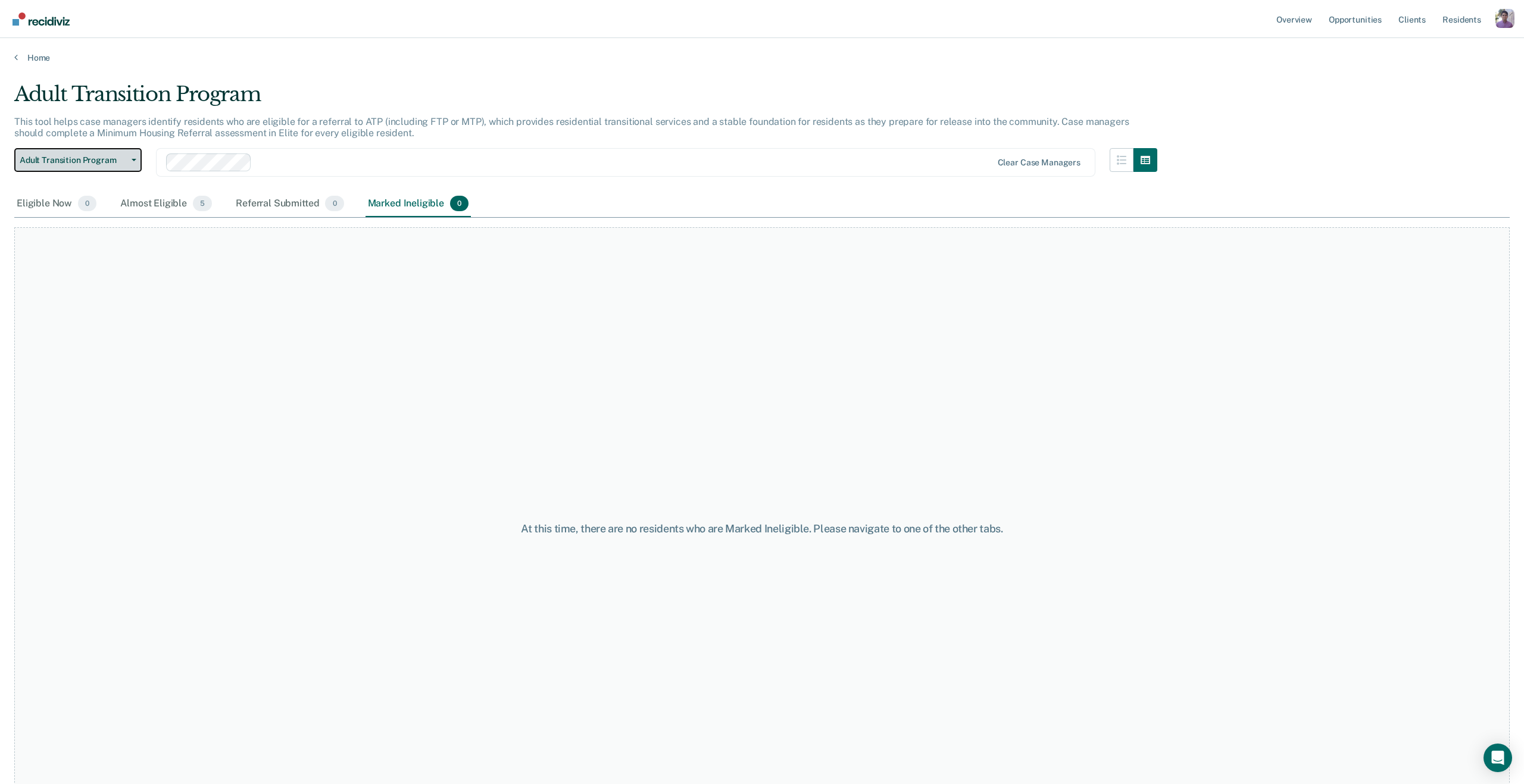
click at [133, 167] on button "Adult Transition Program" at bounding box center [78, 160] width 128 height 24
click at [106, 202] on div "Adult Transition Program" at bounding box center [94, 207] width 140 height 19
click at [104, 167] on button "Adult Transition Program" at bounding box center [78, 160] width 128 height 24
click at [88, 198] on div "Adult Transition Program" at bounding box center [94, 207] width 140 height 19
click at [103, 167] on button "Adult Transition Program" at bounding box center [78, 160] width 128 height 24
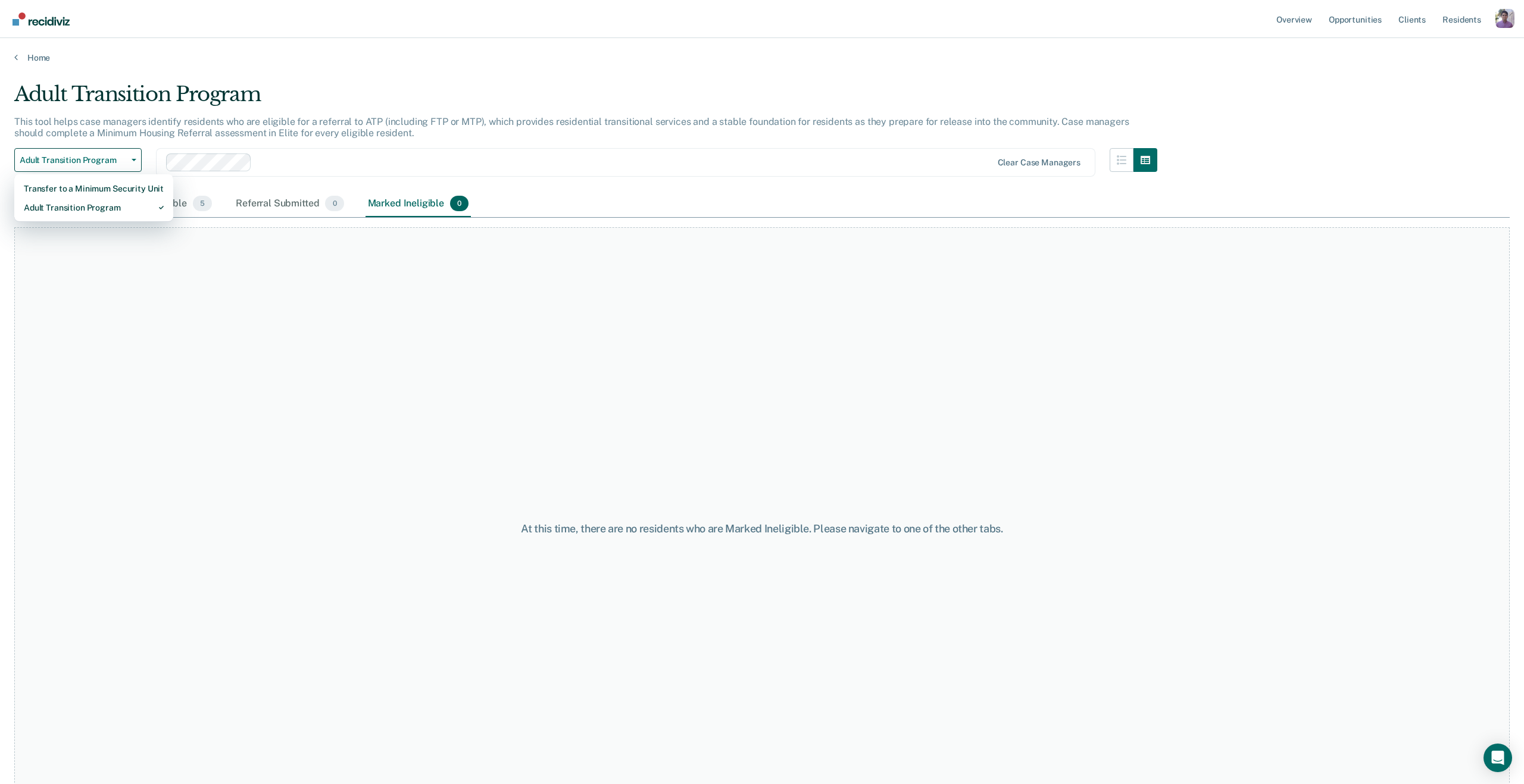
click at [102, 178] on div "Transfer to a Minimum Security Unit Adult Transition Program" at bounding box center [93, 198] width 158 height 48
click at [100, 185] on div "Transfer to a Minimum Security Unit" at bounding box center [94, 188] width 140 height 19
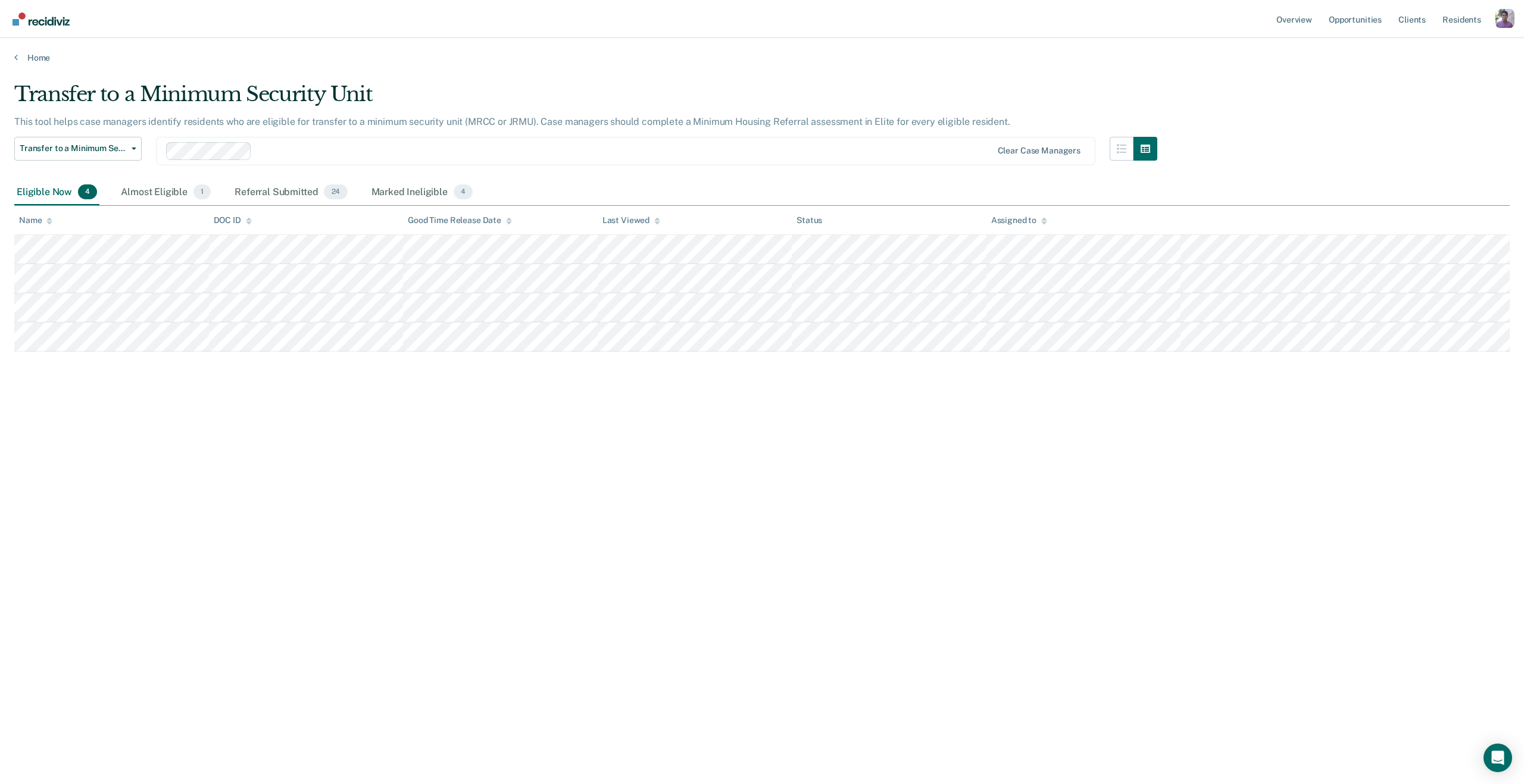
click at [411, 177] on div "Transfer to a Minimum Security Unit Transfer to a Minimum Security Unit Adult T…" at bounding box center [585, 157] width 1143 height 43
click at [403, 191] on div "Marked Ineligible 4" at bounding box center [422, 192] width 107 height 26
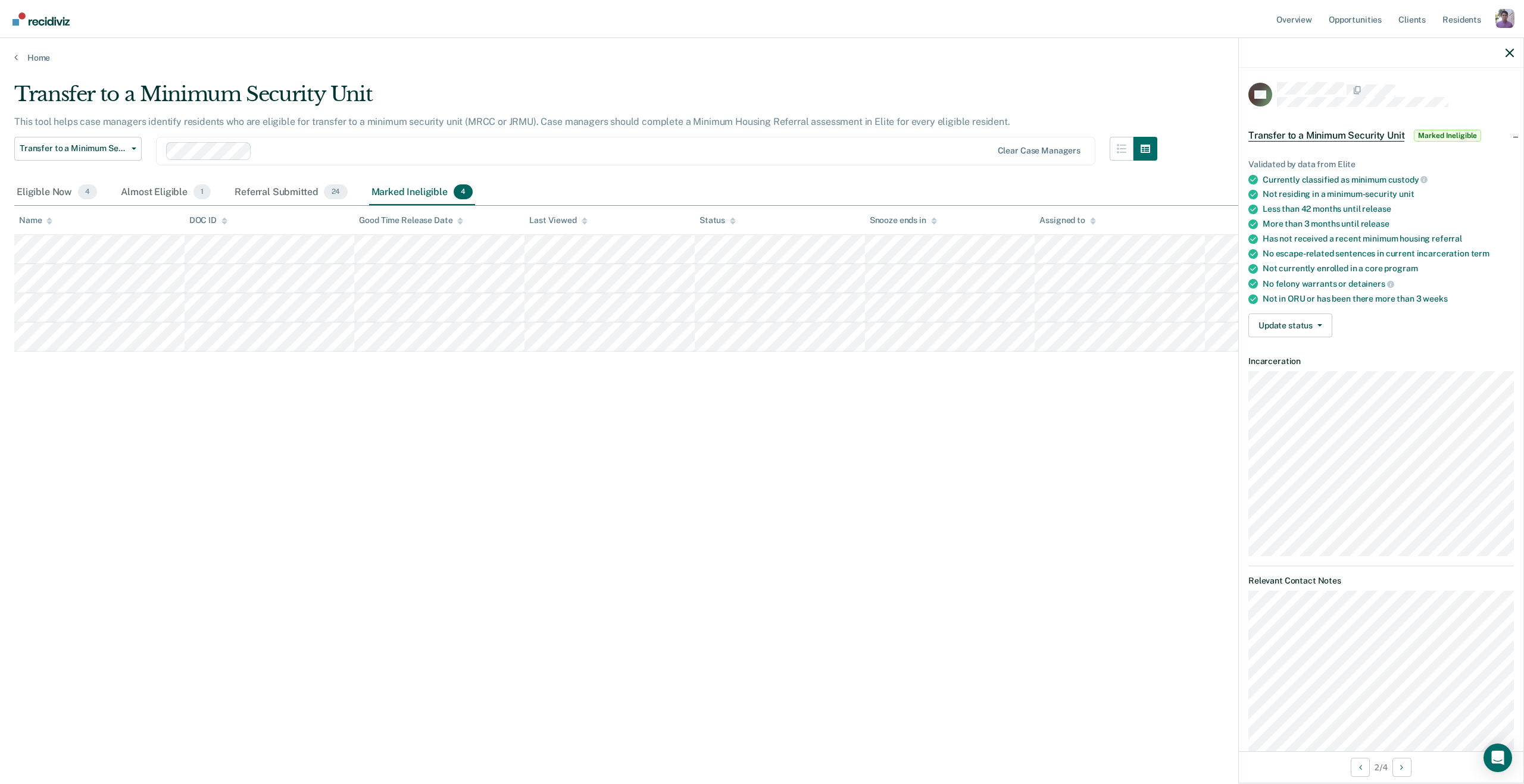
click at [1442, 133] on span "Marked Ineligible" at bounding box center [1448, 135] width 68 height 12
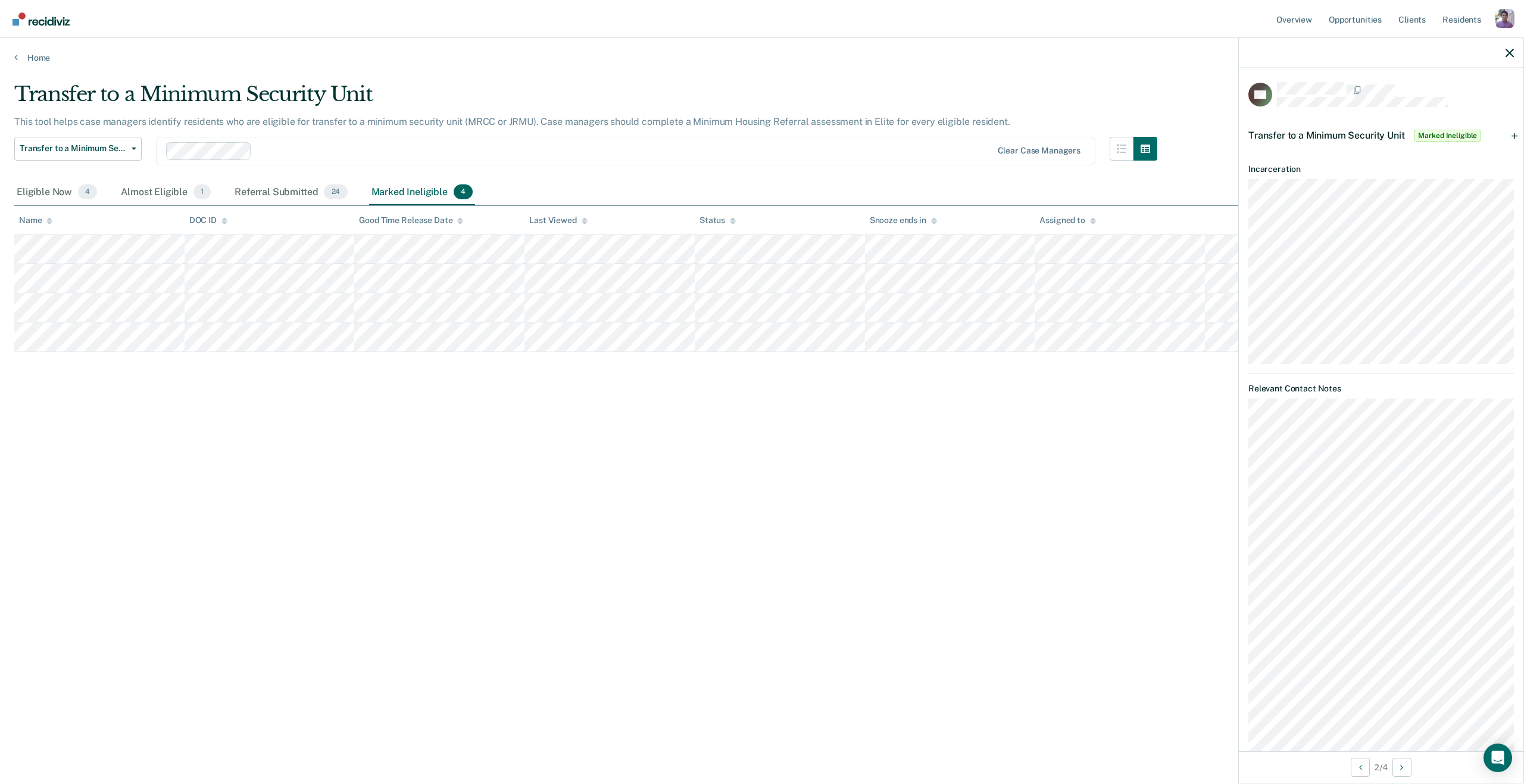
click at [1442, 133] on span "Marked Ineligible" at bounding box center [1448, 135] width 68 height 12
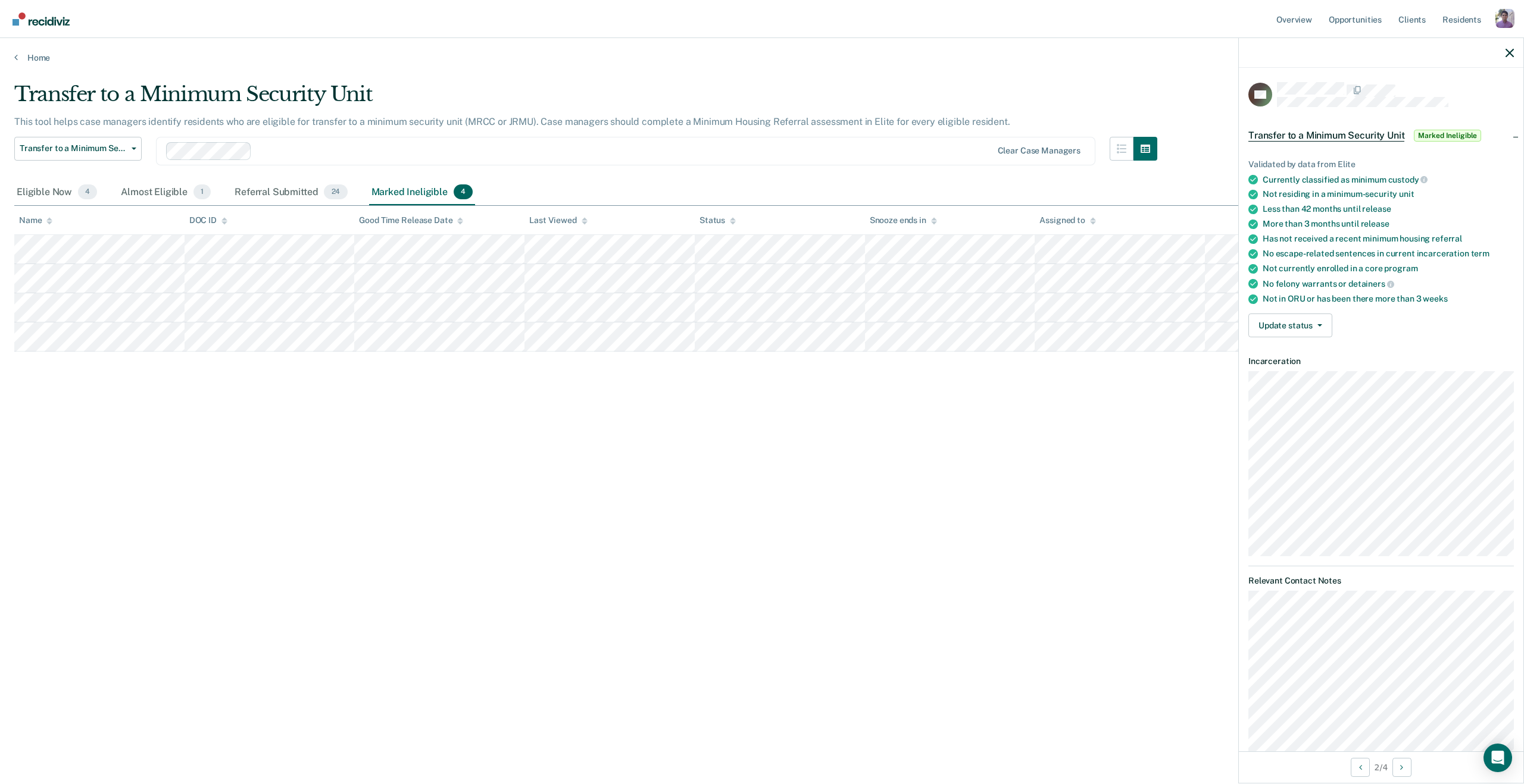
click at [1442, 134] on span "Marked Ineligible" at bounding box center [1448, 135] width 68 height 12
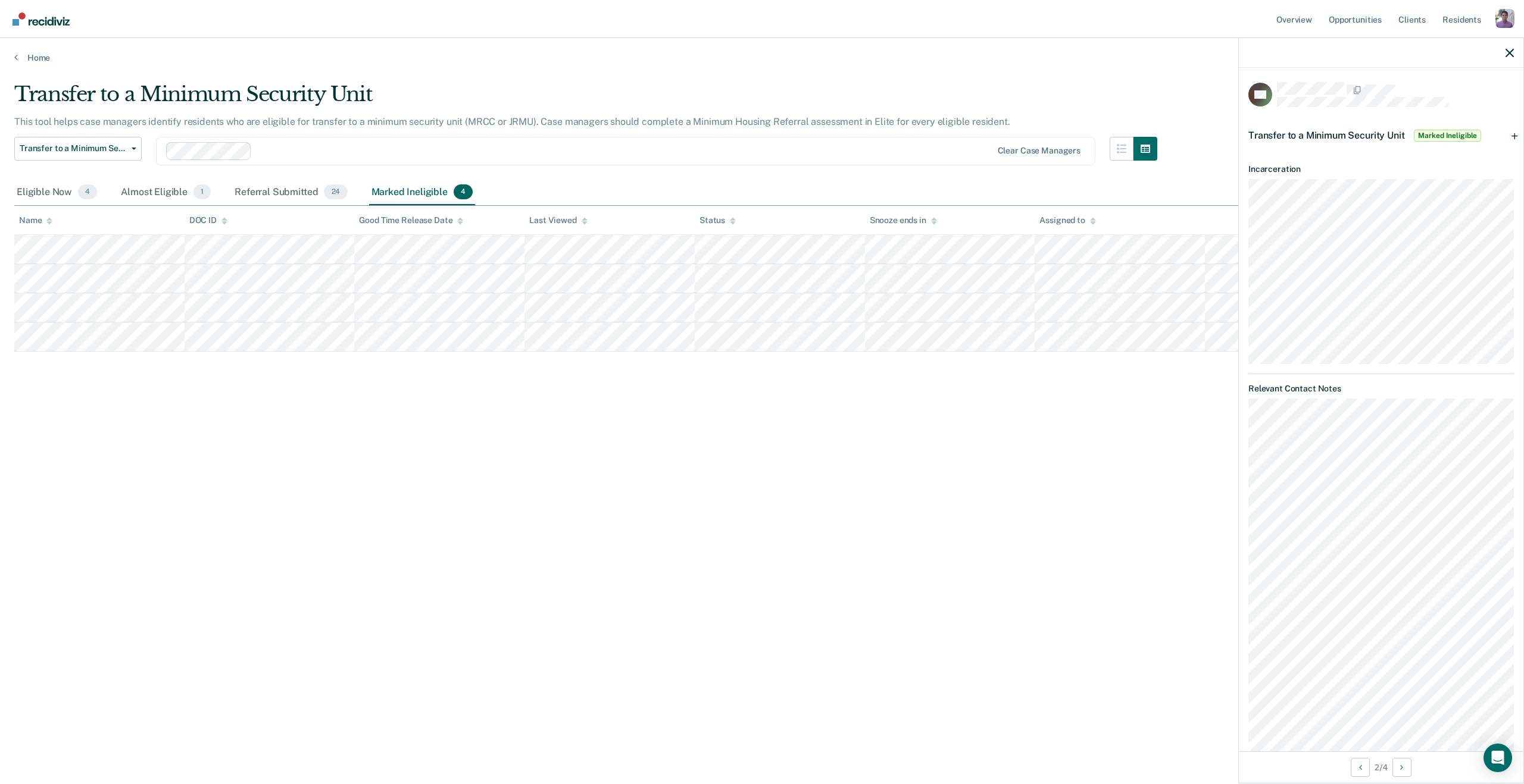
click at [1442, 134] on span "Marked Ineligible" at bounding box center [1448, 135] width 68 height 12
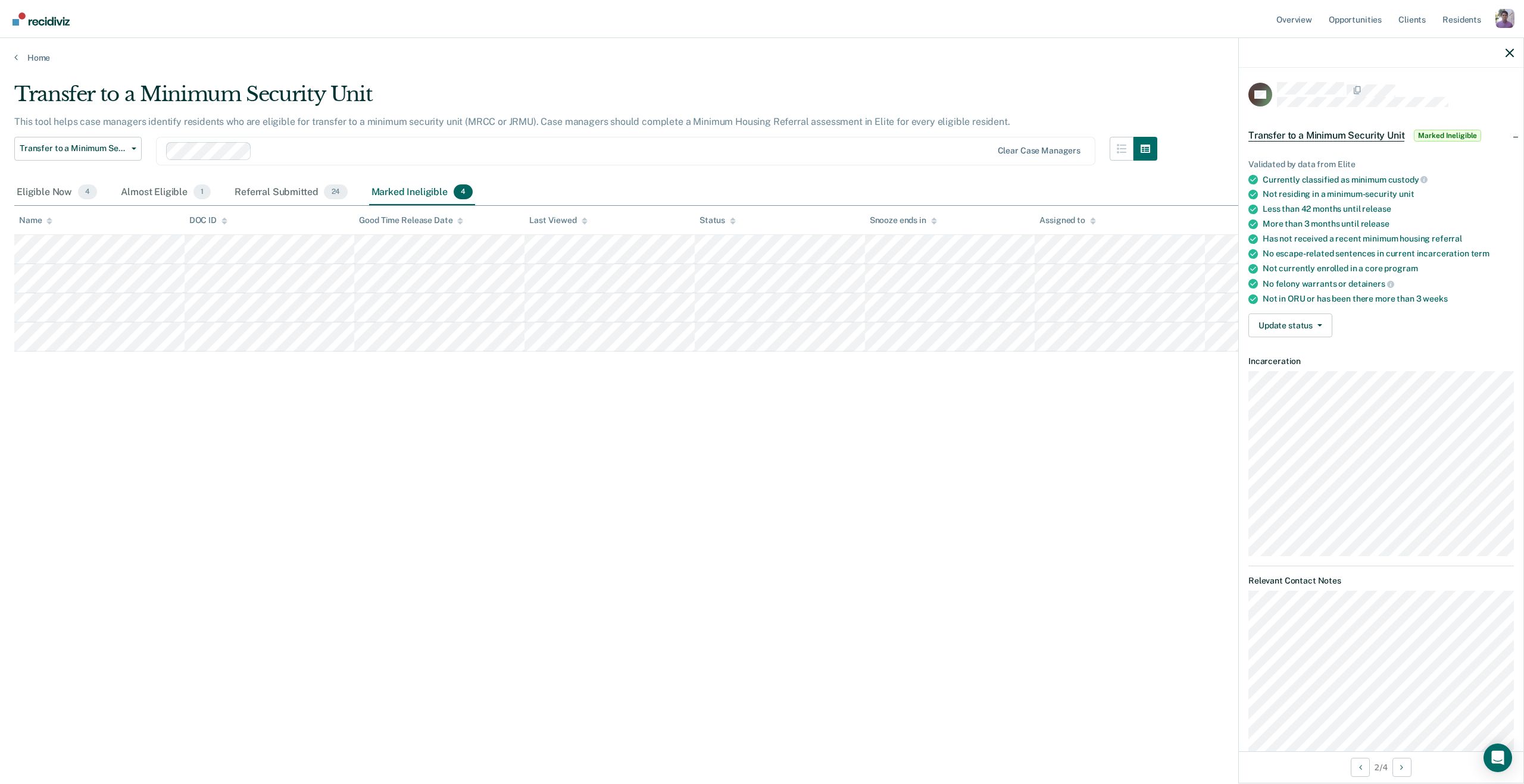
click at [1442, 135] on span "Marked Ineligible" at bounding box center [1448, 135] width 68 height 12
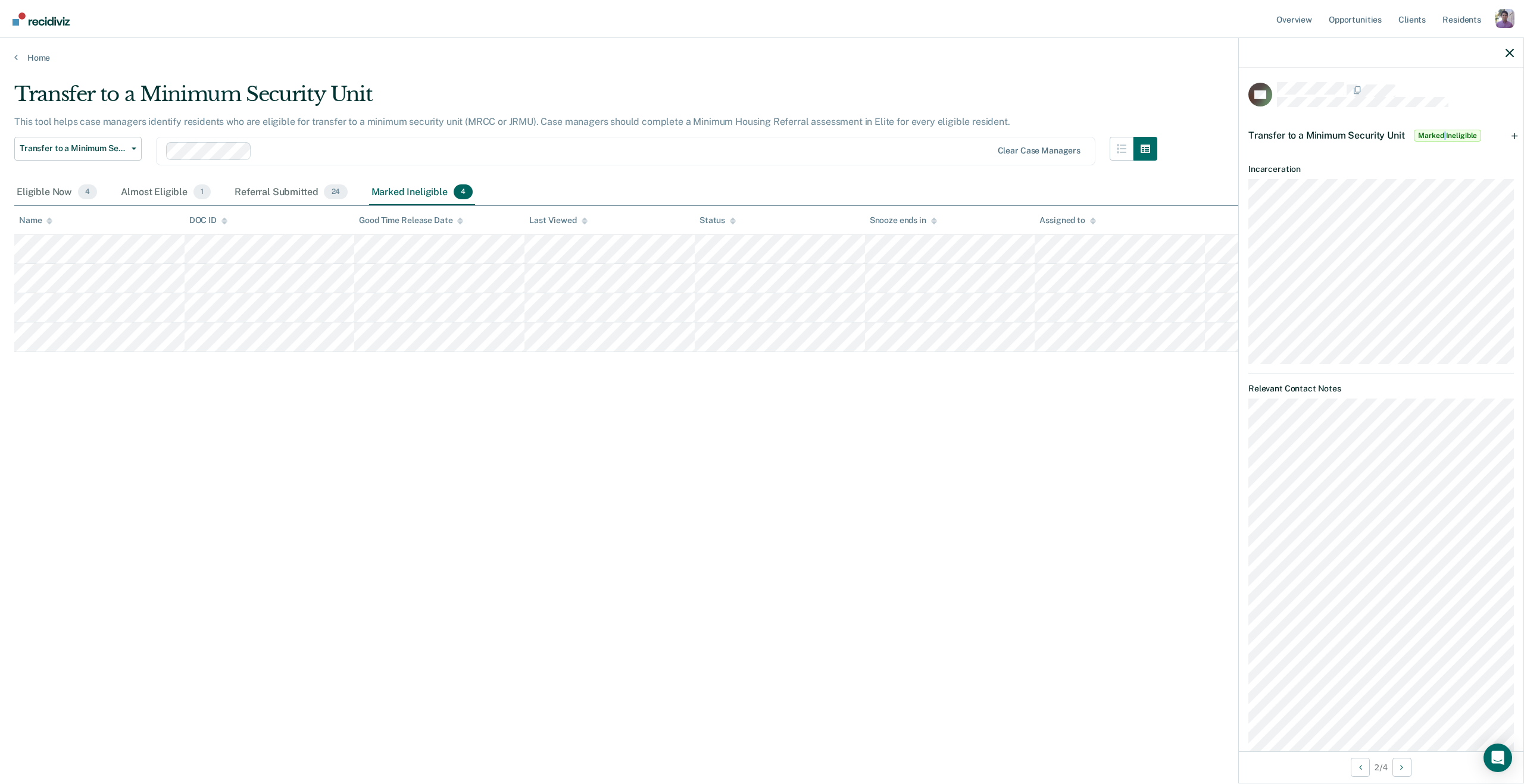
click at [1442, 135] on span "Marked Ineligible" at bounding box center [1448, 135] width 68 height 12
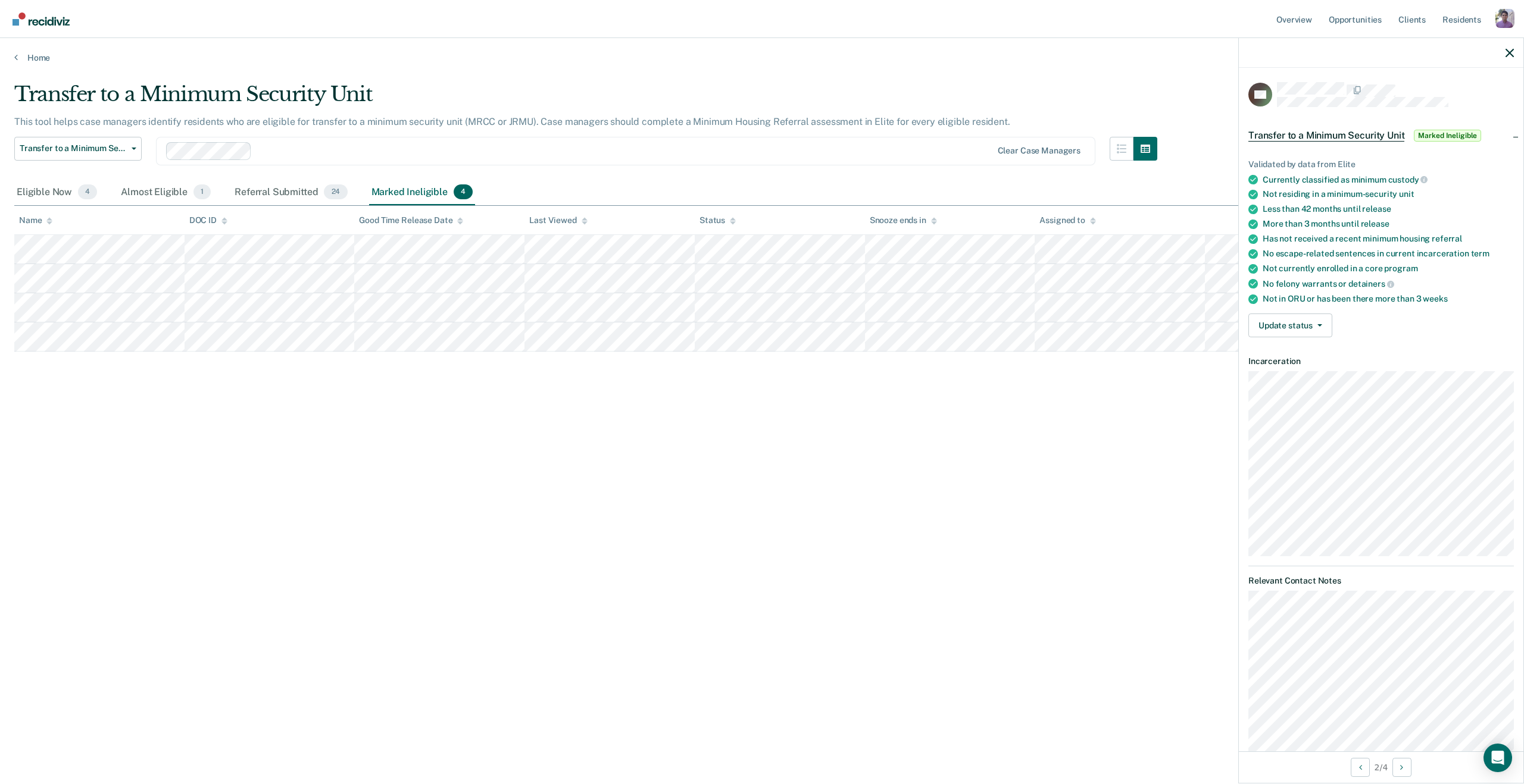
click at [1442, 135] on span "Marked Ineligible" at bounding box center [1448, 135] width 68 height 12
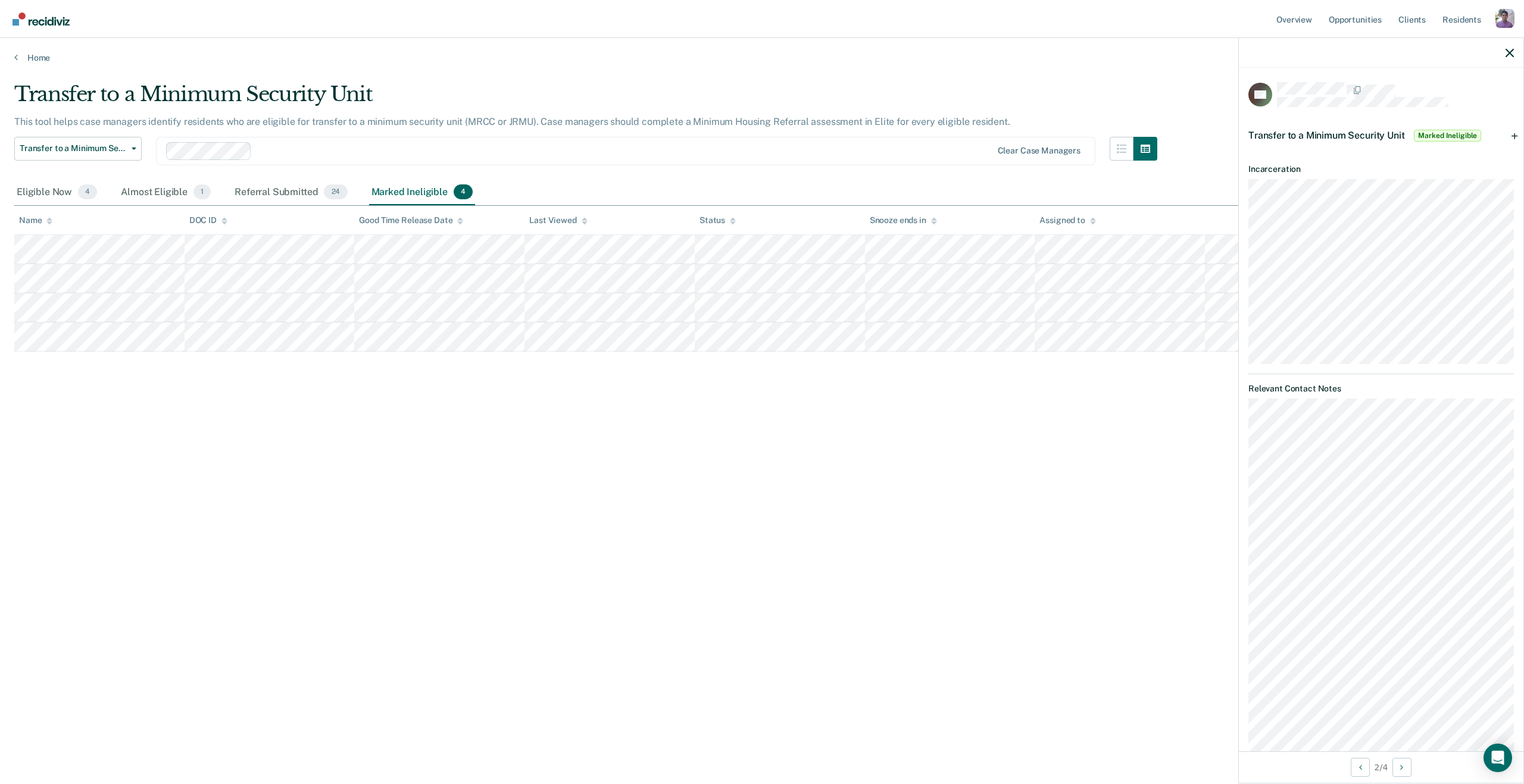
click at [1442, 135] on span "Marked Ineligible" at bounding box center [1448, 135] width 68 height 12
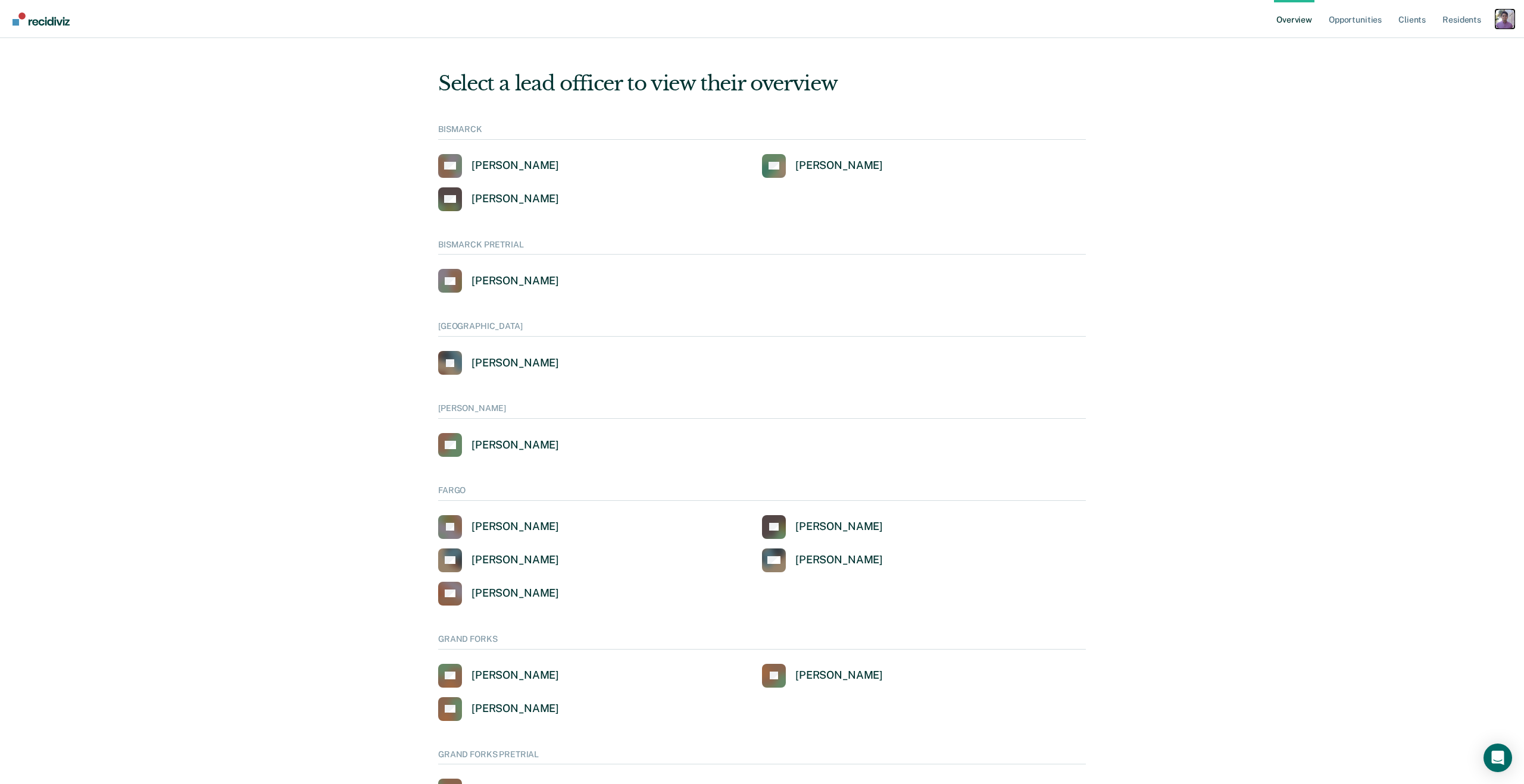
click at [1501, 24] on div "Profile dropdown button" at bounding box center [1505, 19] width 19 height 19
click at [1419, 41] on div "Profile How it works Go to System-Level Trends Go to Operations Log Out" at bounding box center [1454, 77] width 121 height 88
click at [1413, 43] on link "Profile" at bounding box center [1455, 48] width 102 height 10
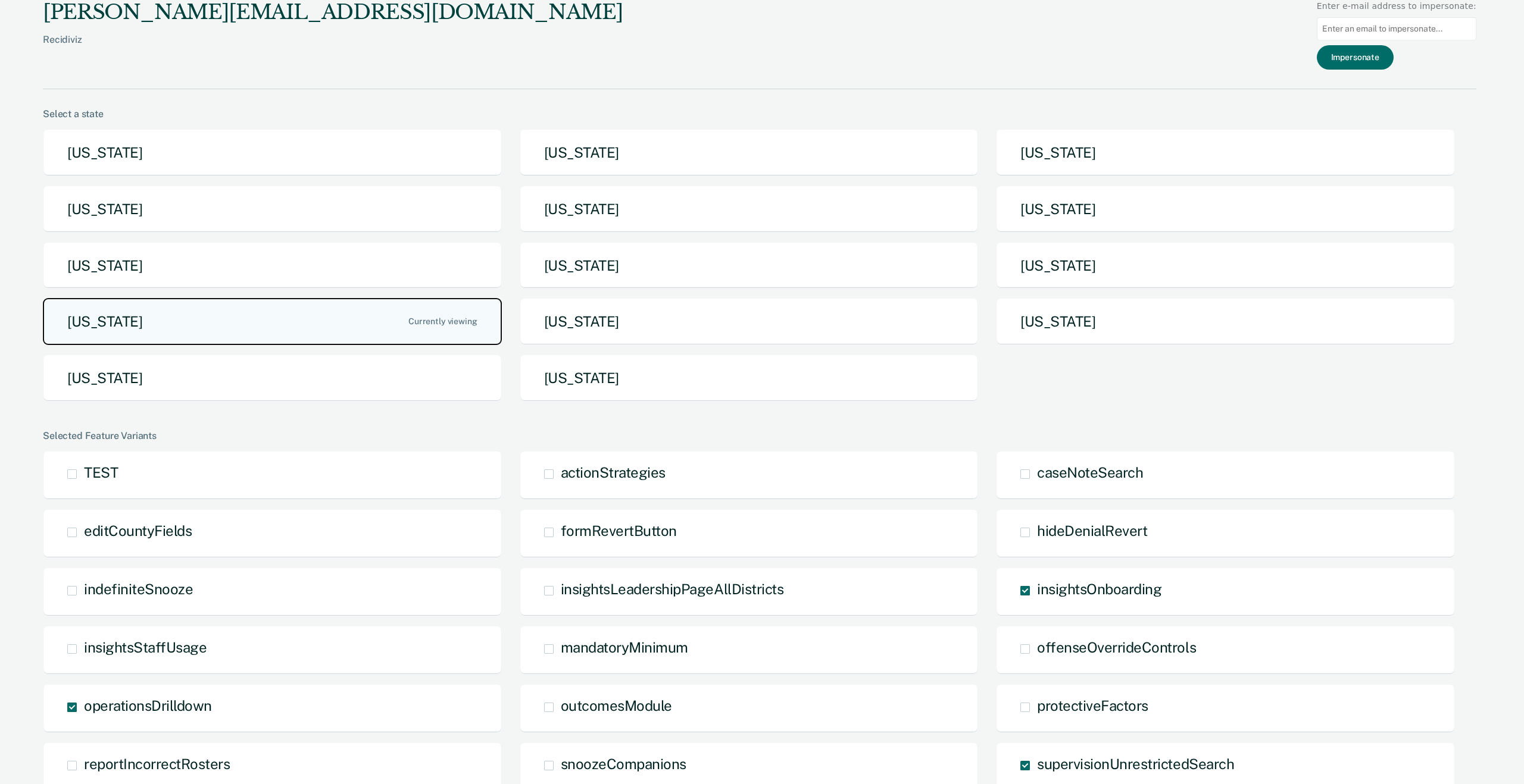
click at [296, 329] on button "[US_STATE]" at bounding box center [272, 321] width 459 height 47
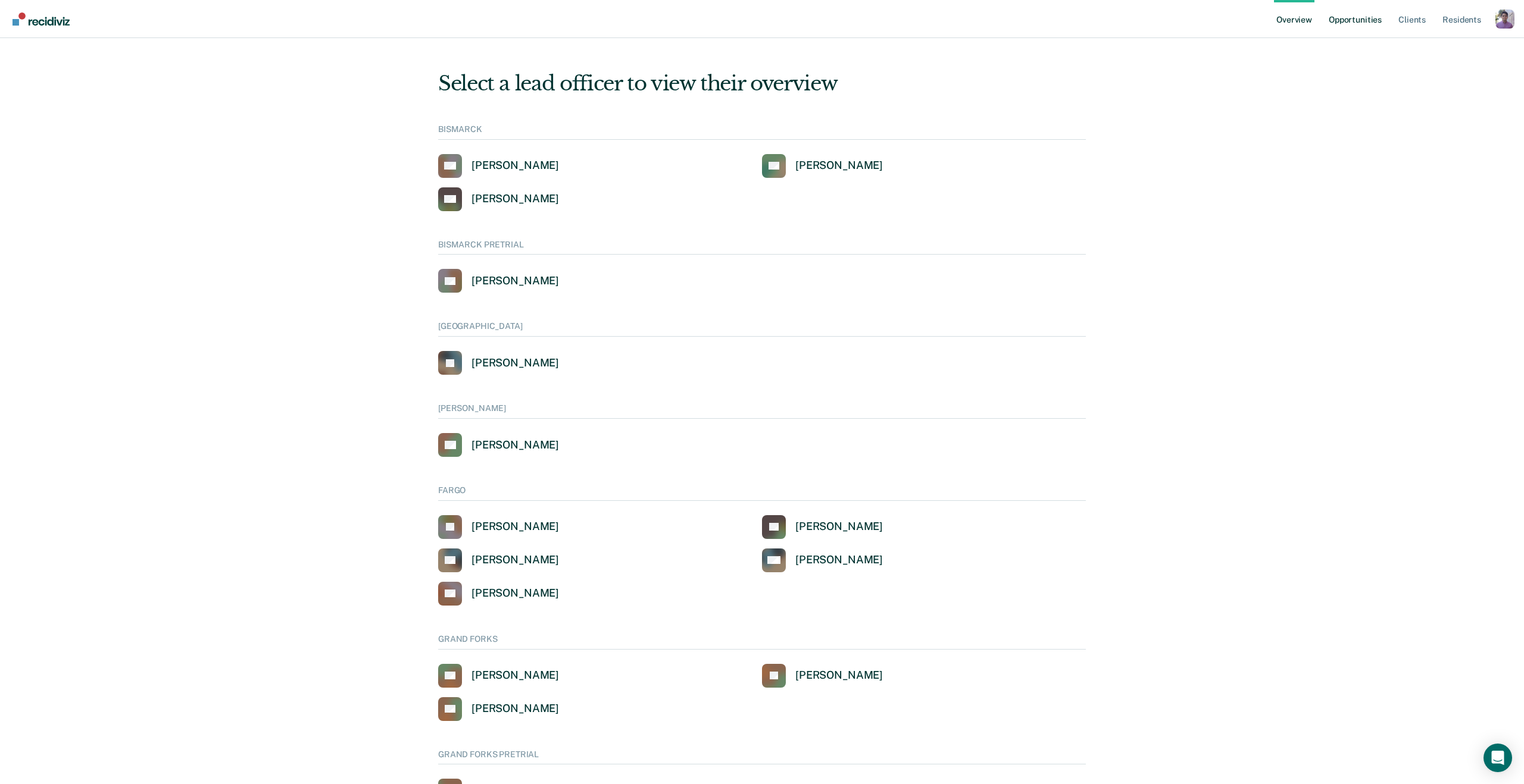
click at [1372, 26] on link "Opportunities" at bounding box center [1356, 19] width 58 height 38
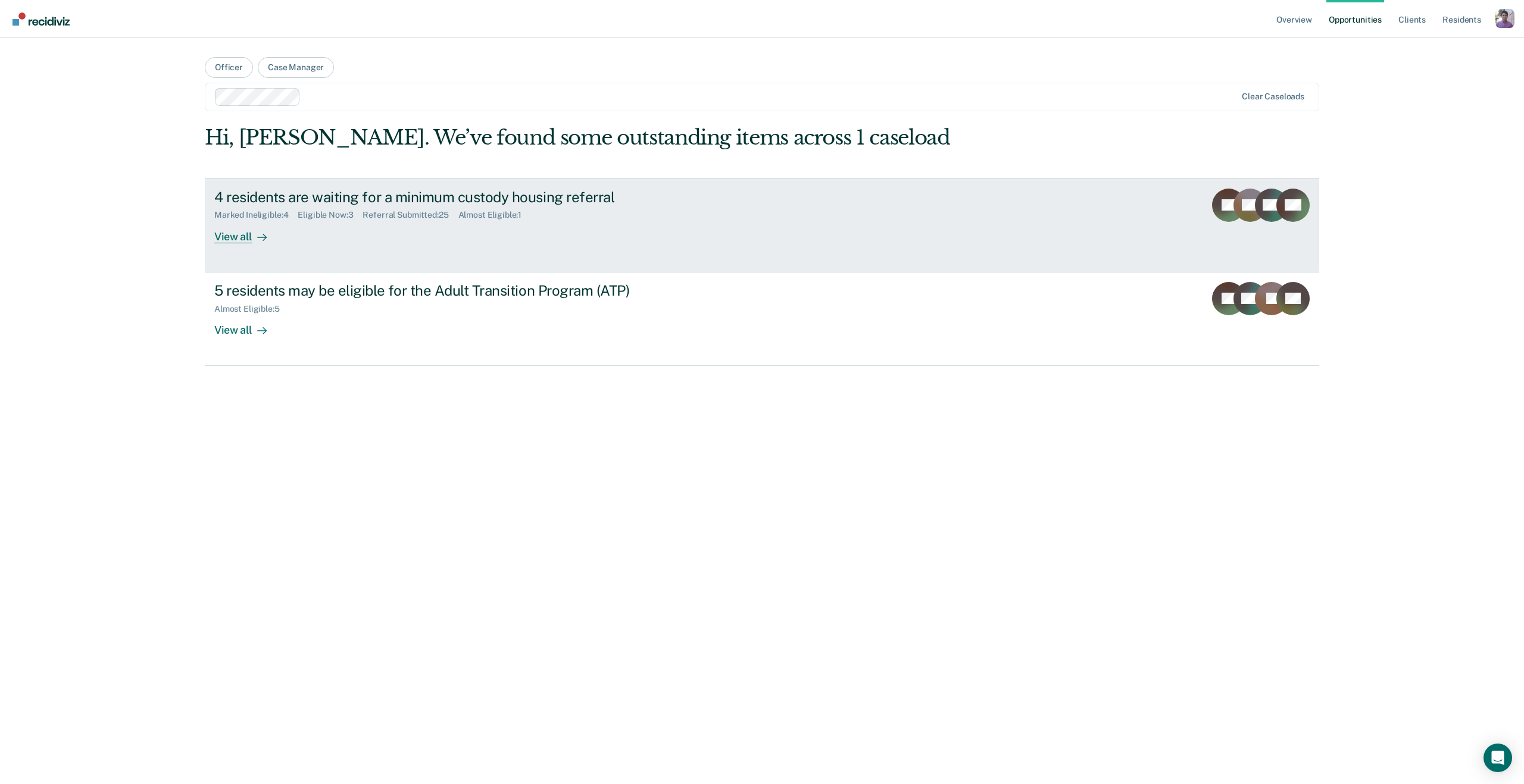
click at [232, 236] on div "View all" at bounding box center [247, 231] width 67 height 23
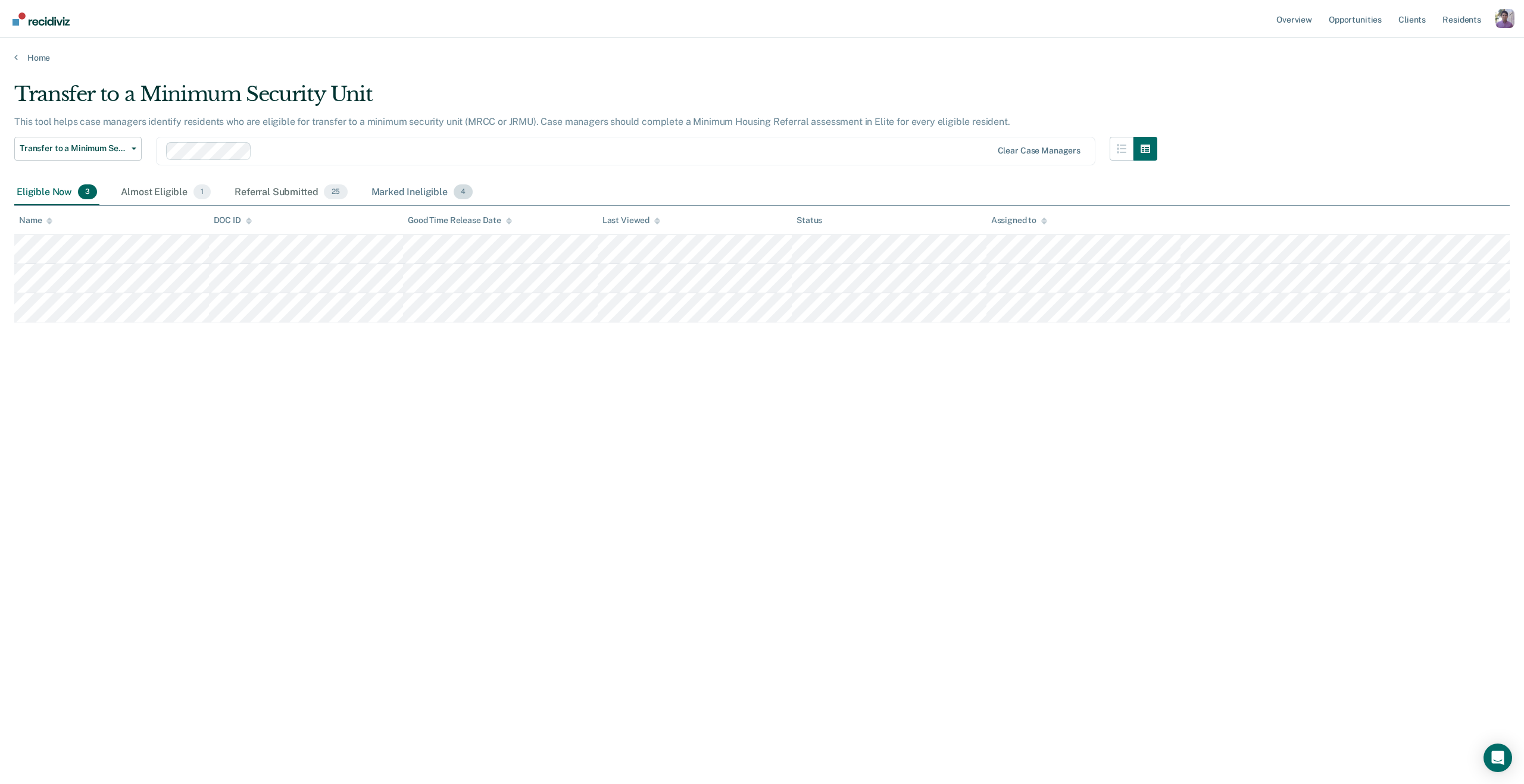
click at [403, 194] on div "Marked Ineligible 4" at bounding box center [422, 192] width 107 height 26
